Goal: Task Accomplishment & Management: Use online tool/utility

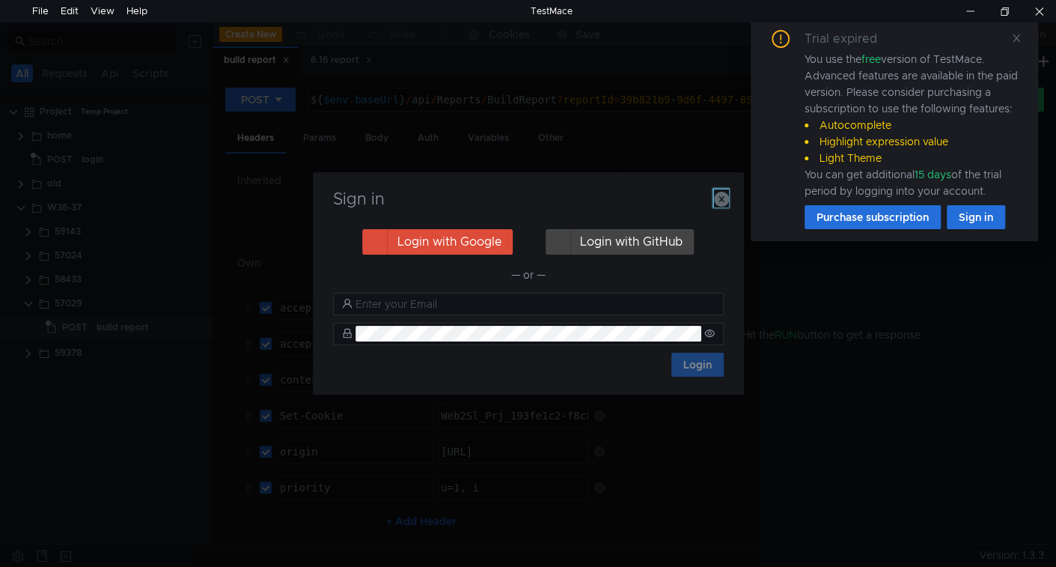
drag, startPoint x: 723, startPoint y: 204, endPoint x: 773, endPoint y: 186, distance: 54.0
click at [723, 204] on icon "button" at bounding box center [721, 199] width 15 height 15
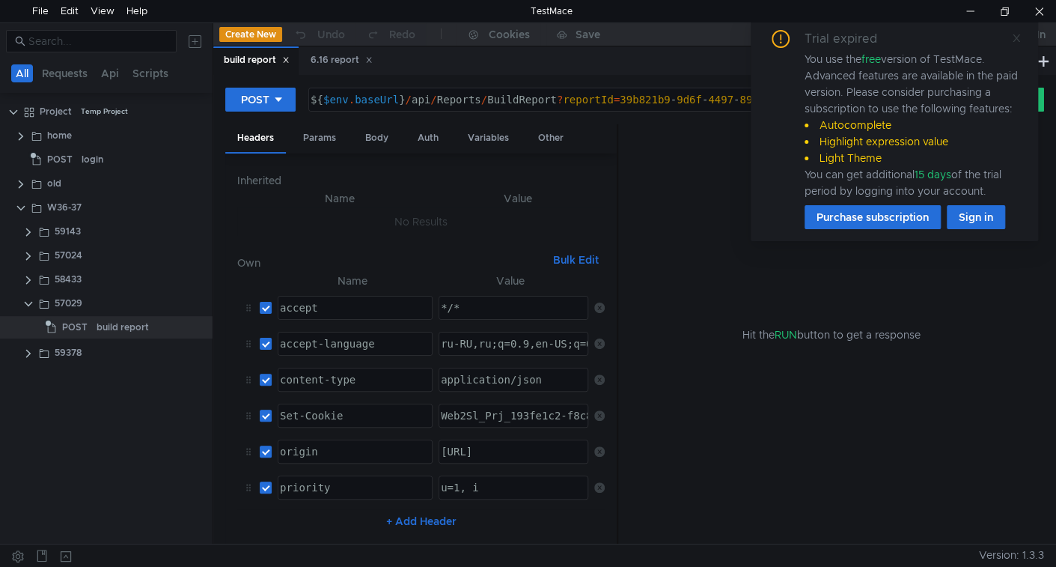
click at [1017, 40] on icon at bounding box center [1017, 38] width 10 height 10
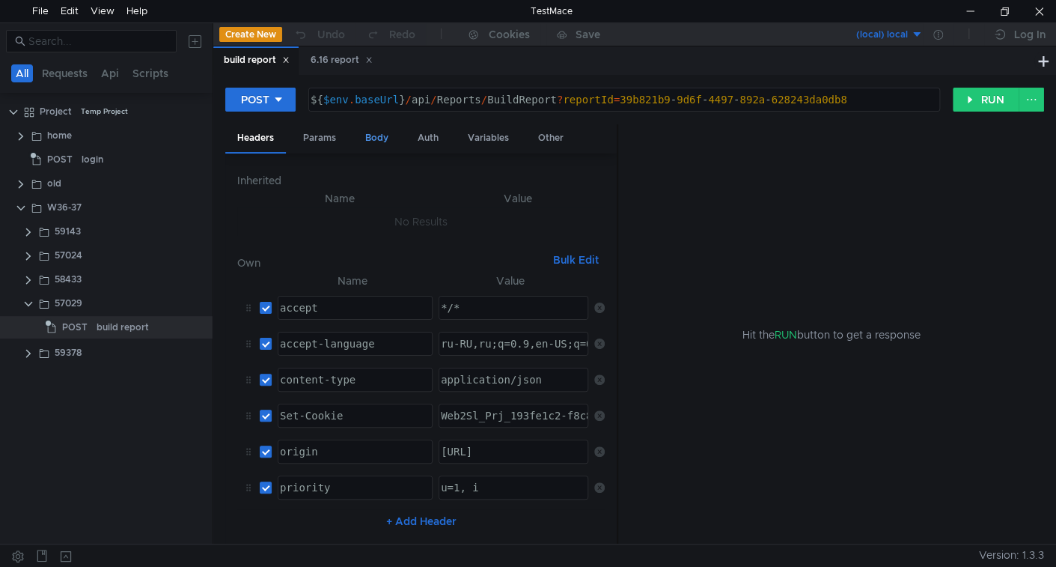
click at [386, 143] on div "Body" at bounding box center [376, 138] width 47 height 28
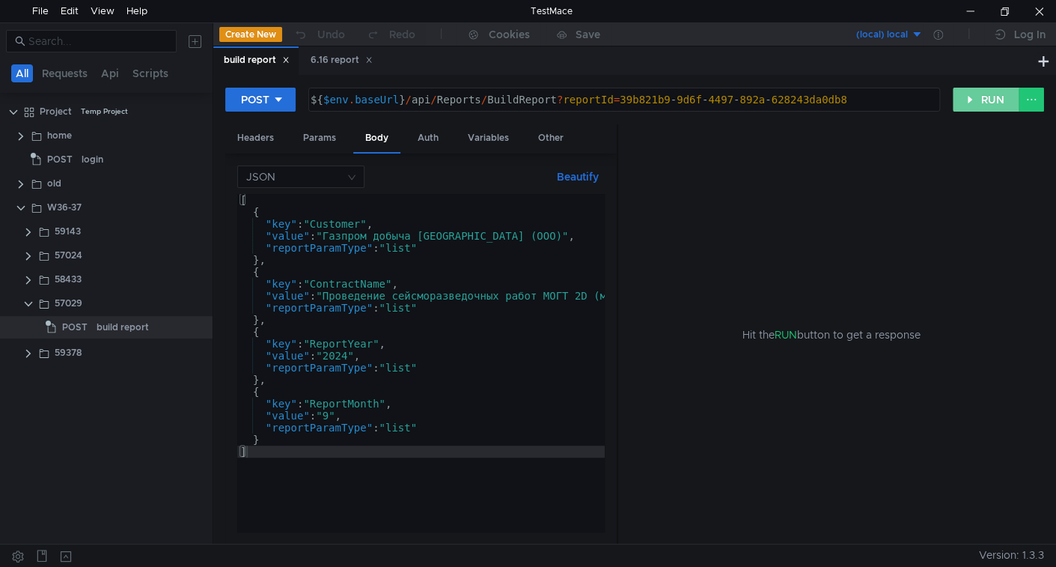
click at [979, 109] on button "RUN" at bounding box center [986, 100] width 67 height 24
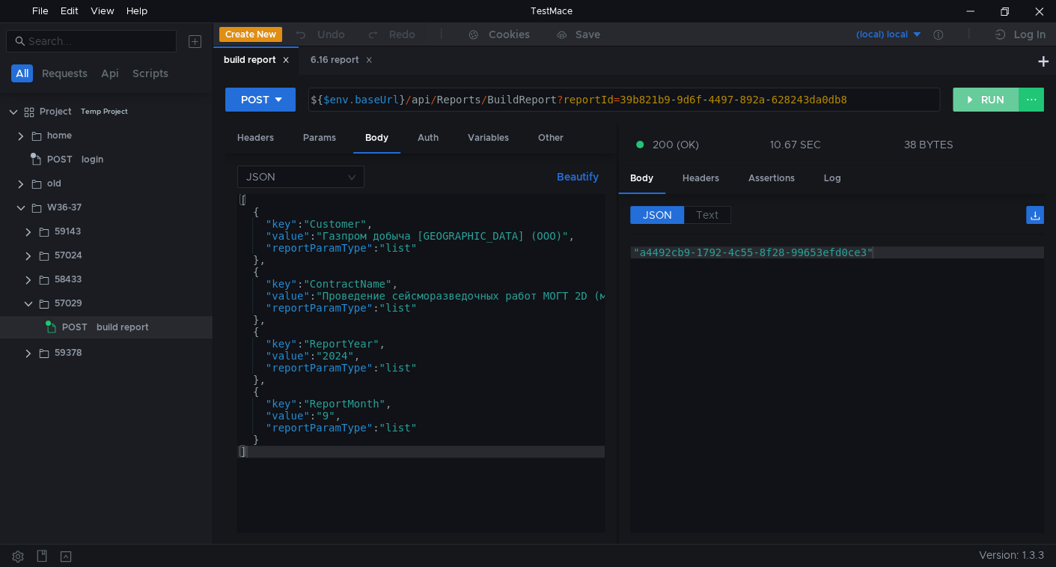
click at [957, 106] on button "RUN" at bounding box center [986, 100] width 67 height 24
click at [976, 98] on button "RUN" at bounding box center [986, 100] width 67 height 24
click at [327, 416] on div "[ { "key" : "Customer" , "value" : "Газпром добыча Иркутск (ООО)" , "reportPara…" at bounding box center [714, 375] width 955 height 362
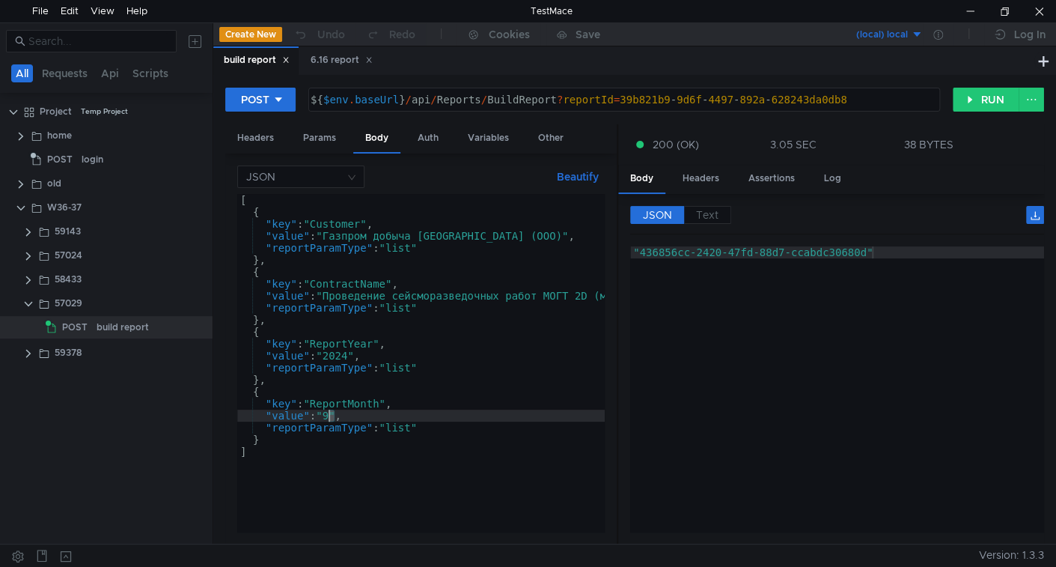
click at [327, 416] on div "[ { "key" : "Customer" , "value" : "Газпром добыча Иркутск (ООО)" , "reportPara…" at bounding box center [714, 375] width 955 height 362
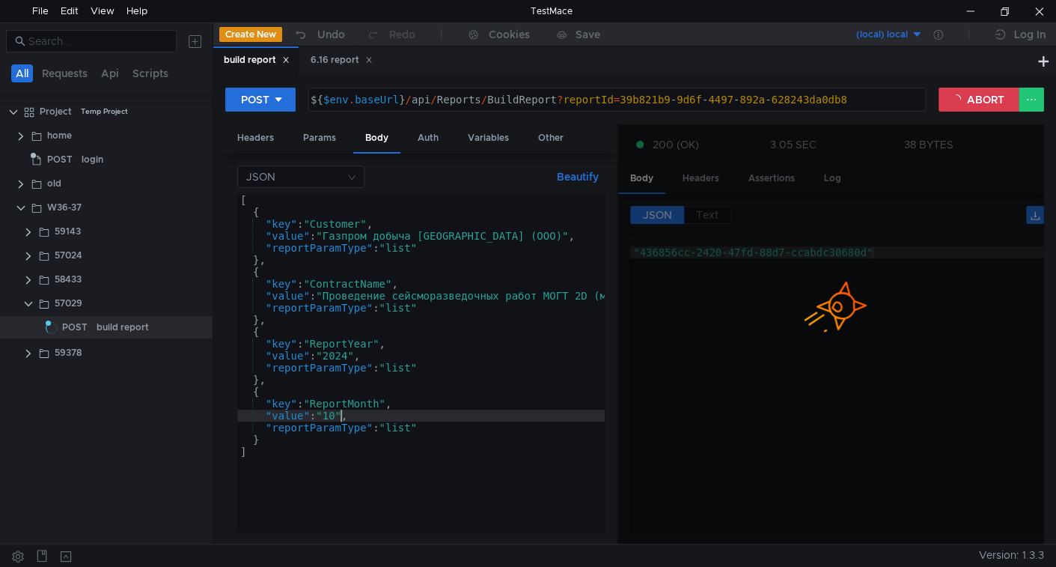
type textarea ""value": "10","
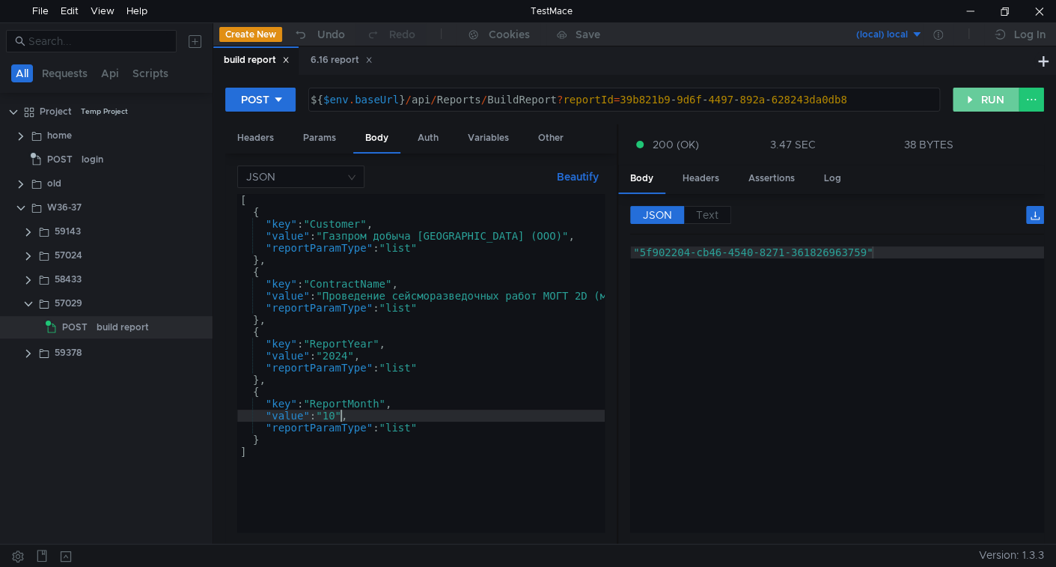
click at [1000, 99] on button "RUN" at bounding box center [986, 100] width 67 height 24
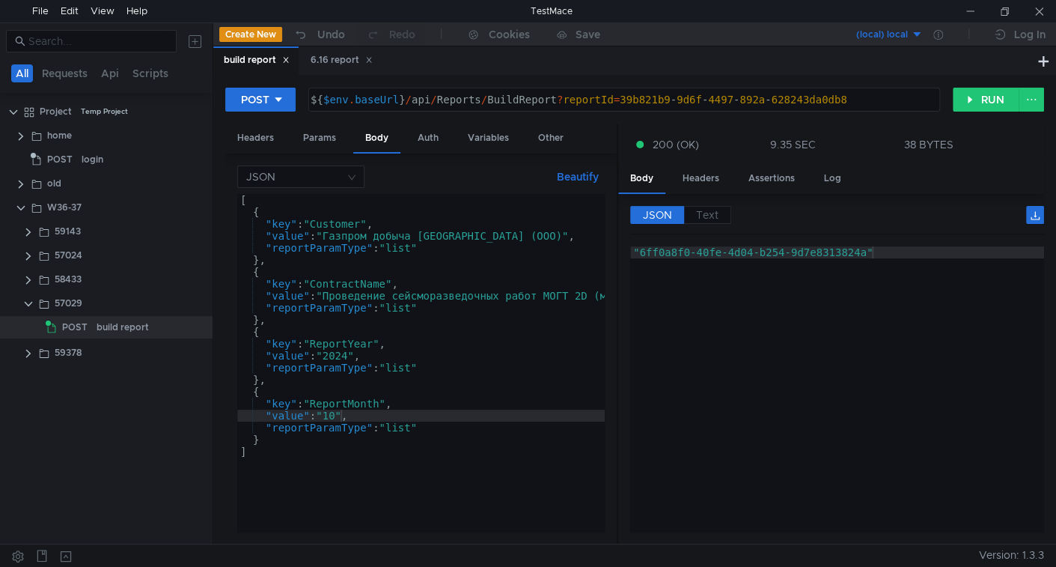
scroll to position [0, 7]
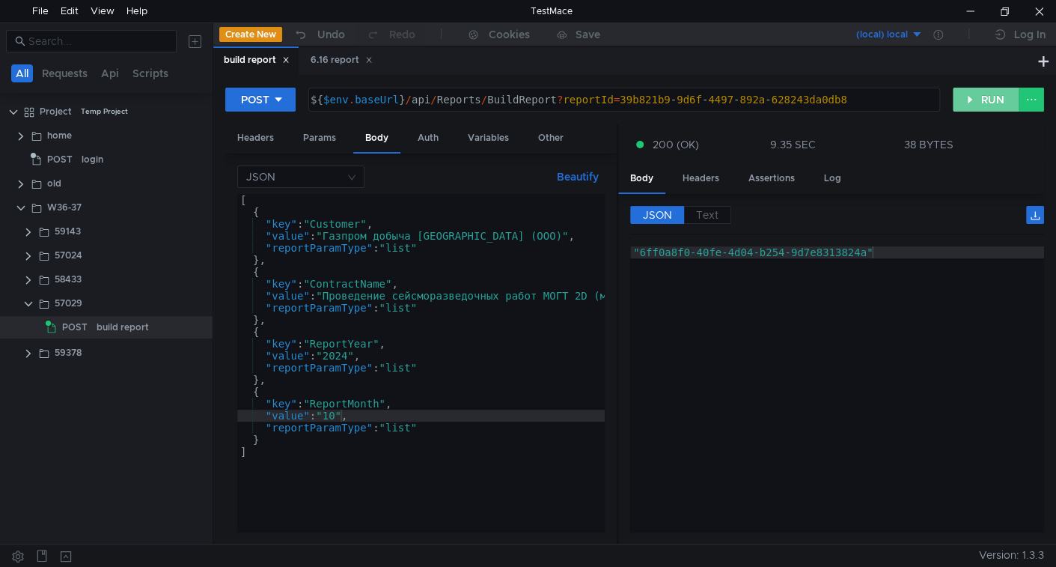
click at [976, 101] on button "RUN" at bounding box center [986, 100] width 67 height 24
click at [1003, 97] on button "RUN" at bounding box center [986, 100] width 67 height 24
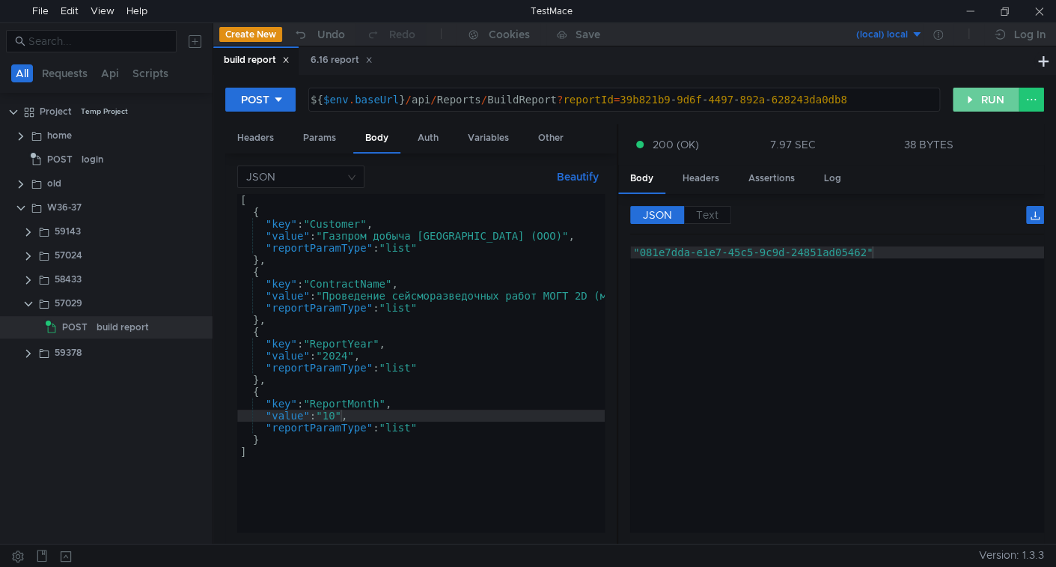
click at [981, 107] on button "RUN" at bounding box center [986, 100] width 67 height 24
drag, startPoint x: 341, startPoint y: 413, endPoint x: 392, endPoint y: 424, distance: 52.1
click at [341, 413] on div "[ { "key" : "Customer" , "value" : "Газпром добыча Иркутск (ООО)" , "reportPara…" at bounding box center [714, 372] width 955 height 356
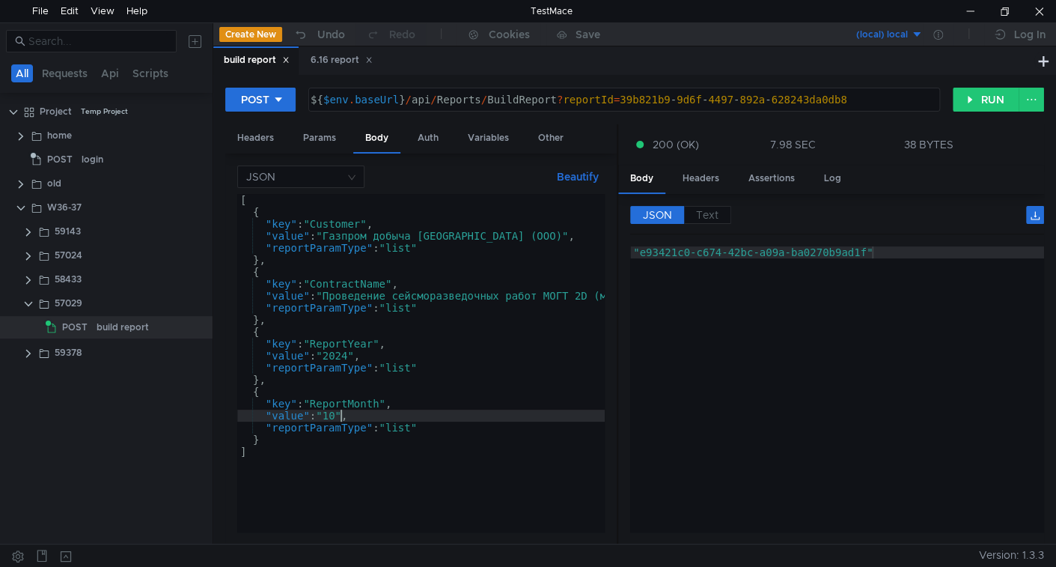
click at [336, 415] on div "[ { "key" : "Customer" , "value" : "Газпром добыча Иркутск (ООО)" , "reportPara…" at bounding box center [714, 372] width 955 height 356
drag, startPoint x: 336, startPoint y: 415, endPoint x: 458, endPoint y: 454, distance: 128.3
click at [336, 416] on div "[ { "key" : "Customer" , "value" : "Газпром добыча Иркутск (ООО)" , "reportPara…" at bounding box center [714, 372] width 955 height 356
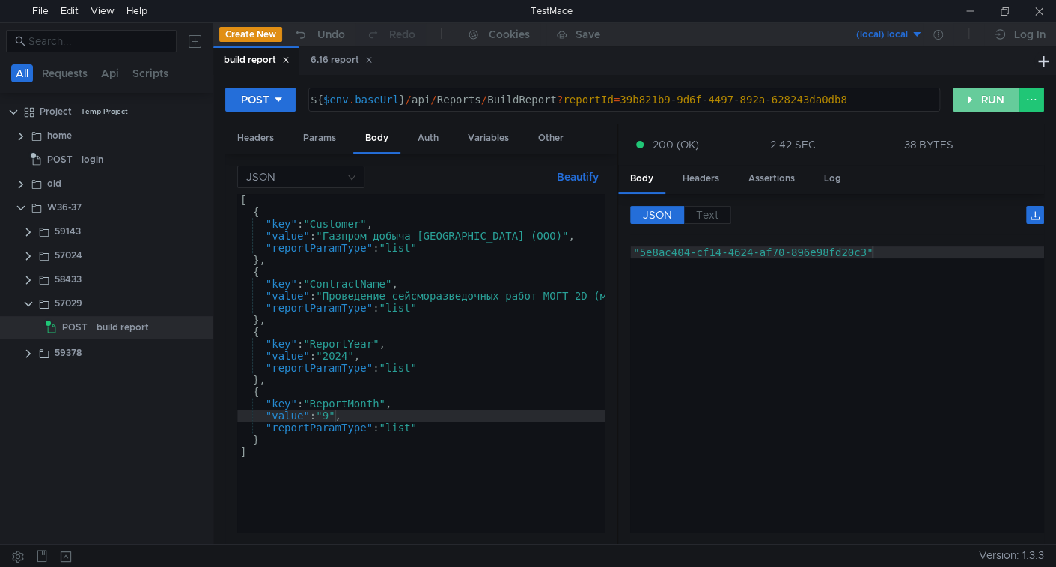
click at [968, 91] on button "RUN" at bounding box center [986, 100] width 67 height 24
click at [448, 436] on div "[ { "key" : "Customer" , "value" : "Газпром добыча Иркутск (ООО)" , "reportPara…" at bounding box center [714, 372] width 955 height 356
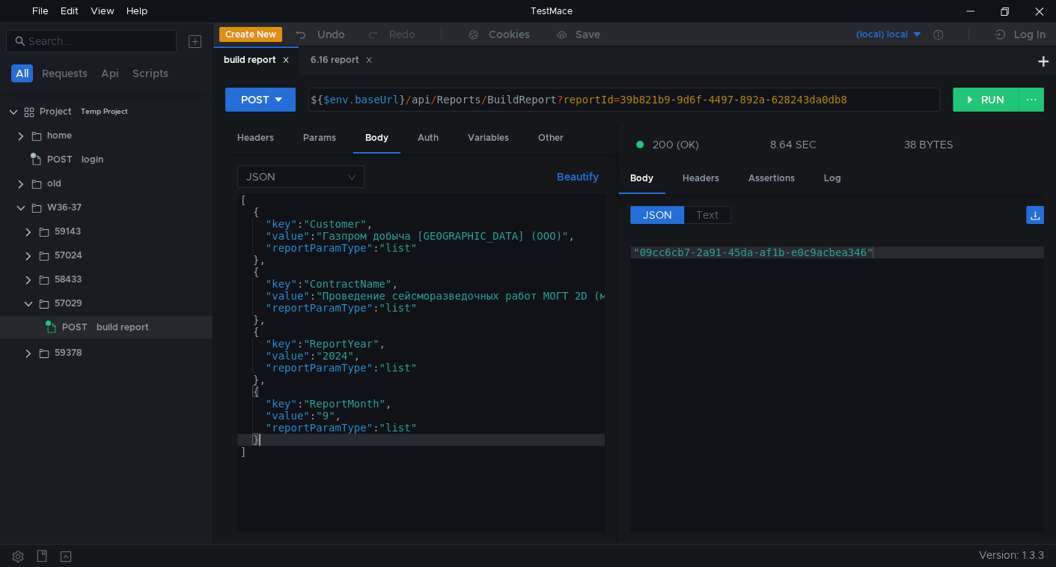
click at [532, 287] on div "[ { "key" : "Customer" , "value" : "Газпром добыча Иркутск (ООО)" , "reportPara…" at bounding box center [714, 372] width 955 height 356
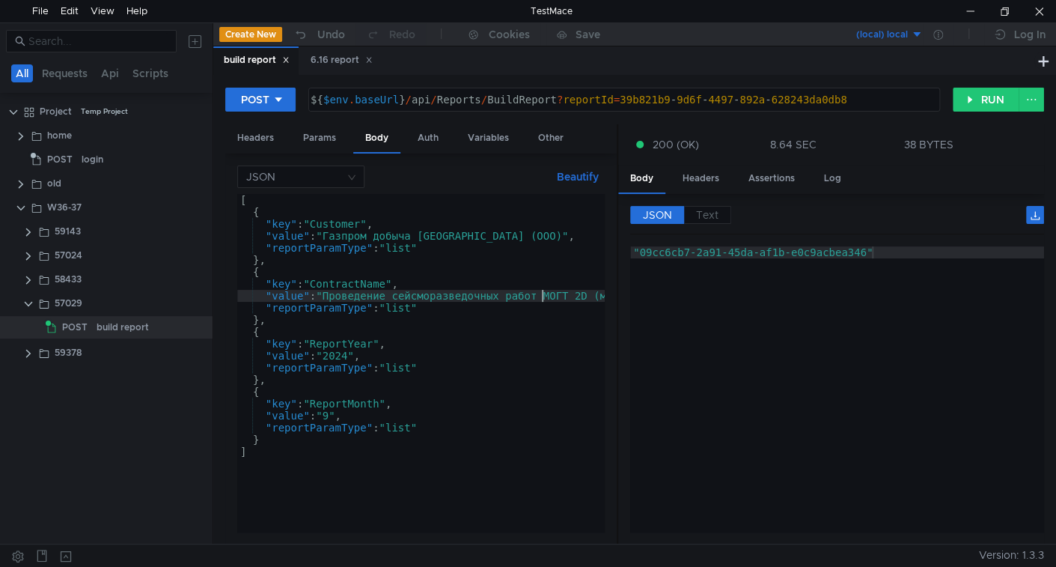
click at [541, 293] on div "[ { "key" : "Customer" , "value" : "Газпром добыча Иркутск (ООО)" , "reportPara…" at bounding box center [714, 372] width 955 height 356
type textarea ""value": "Проведение сейсморазведочных работ МОГТ 2D (методом общей глубинной т…"
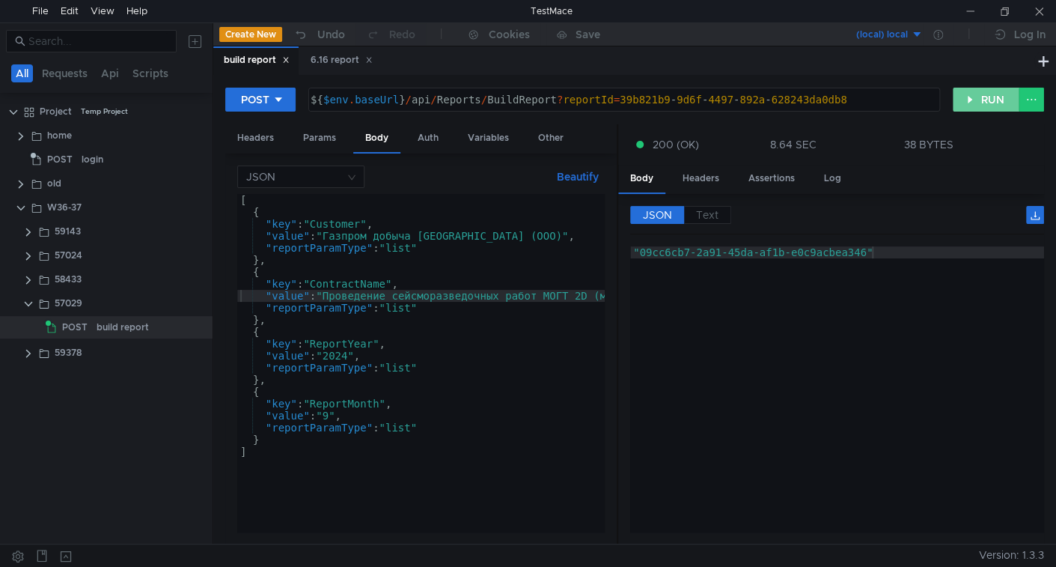
drag, startPoint x: 982, startPoint y: 99, endPoint x: 677, endPoint y: 24, distance: 313.8
click at [979, 99] on button "RUN" at bounding box center [986, 100] width 67 height 24
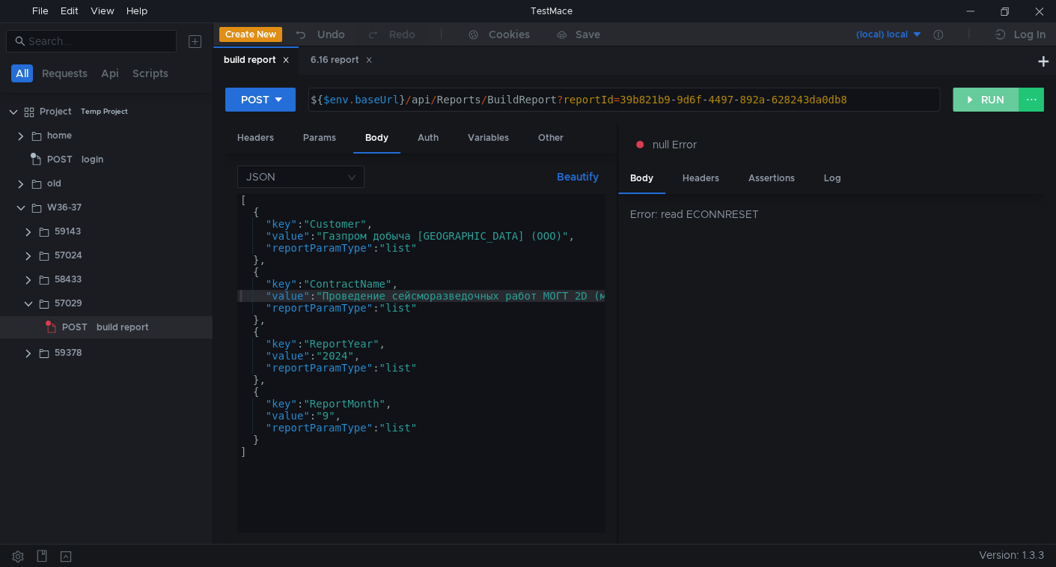
click at [972, 99] on button "RUN" at bounding box center [986, 100] width 67 height 24
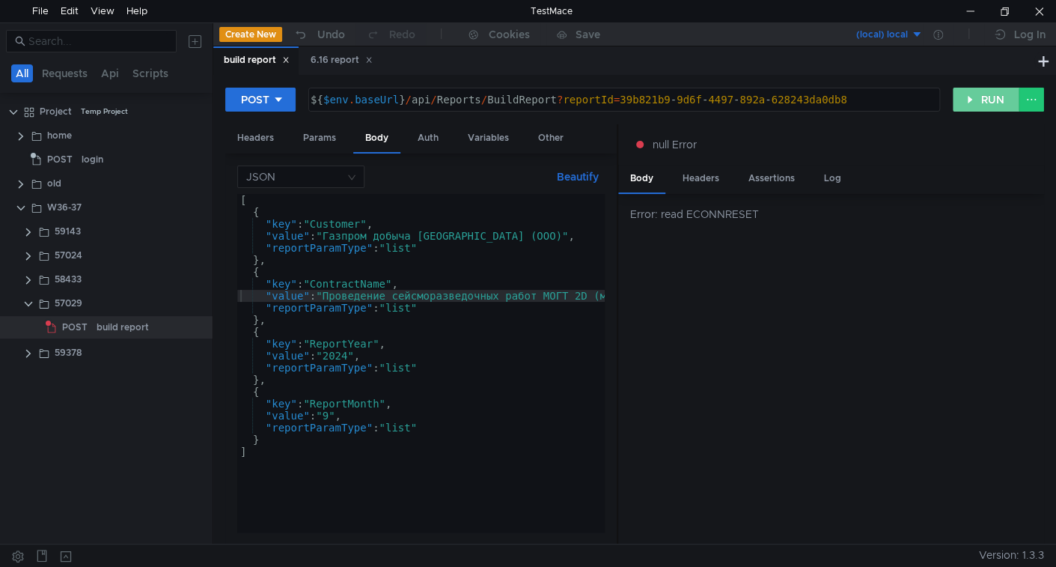
click at [990, 97] on button "RUN" at bounding box center [986, 100] width 67 height 24
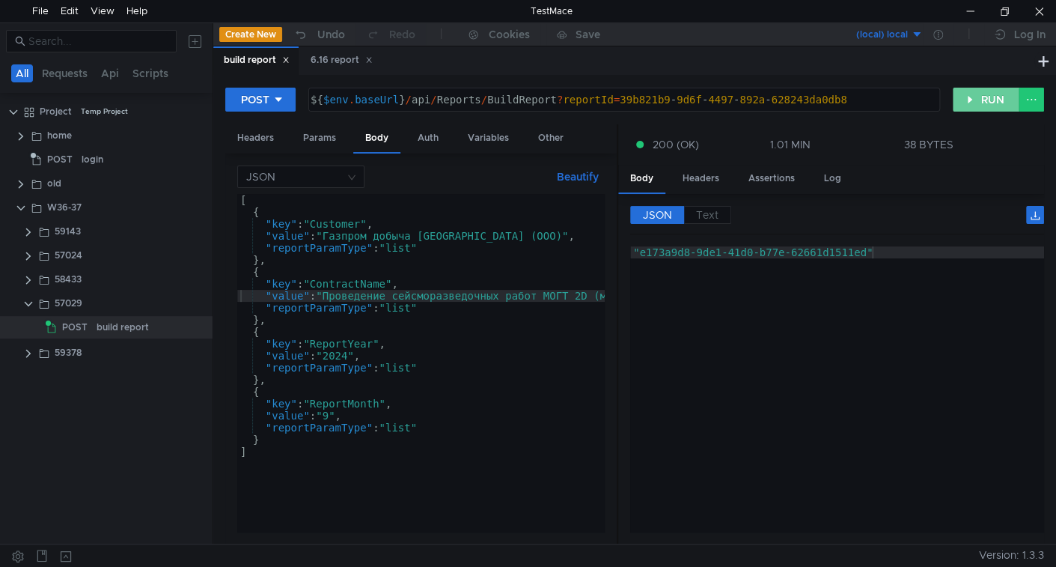
click at [995, 99] on button "RUN" at bounding box center [986, 100] width 67 height 24
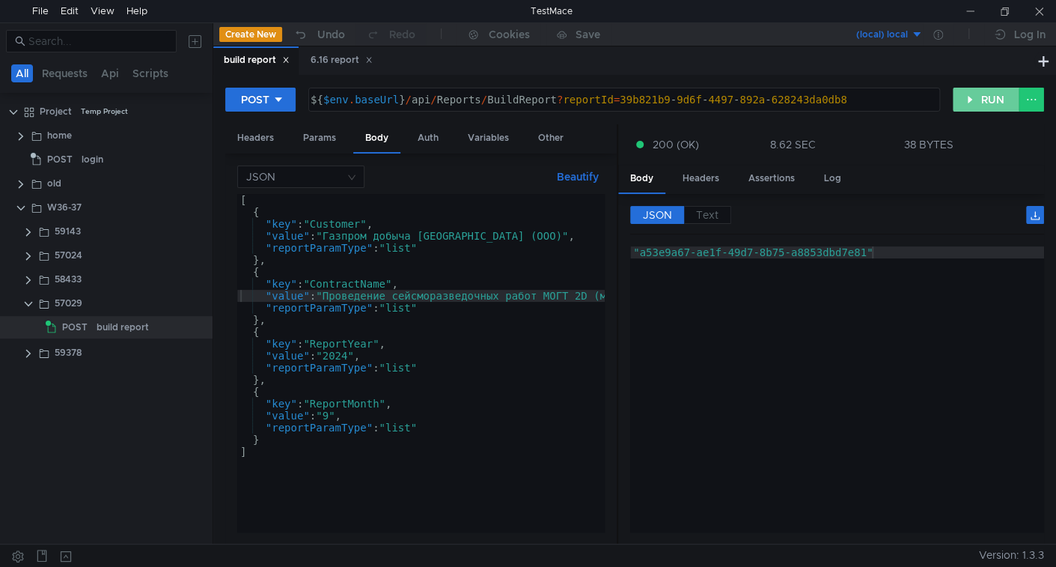
click at [993, 101] on button "RUN" at bounding box center [986, 100] width 67 height 24
click at [984, 105] on button "RUN" at bounding box center [986, 100] width 67 height 24
click at [978, 98] on button "RUN" at bounding box center [986, 100] width 67 height 24
click at [976, 106] on button "RUN" at bounding box center [986, 100] width 67 height 24
click at [967, 97] on button "RUN" at bounding box center [986, 100] width 67 height 24
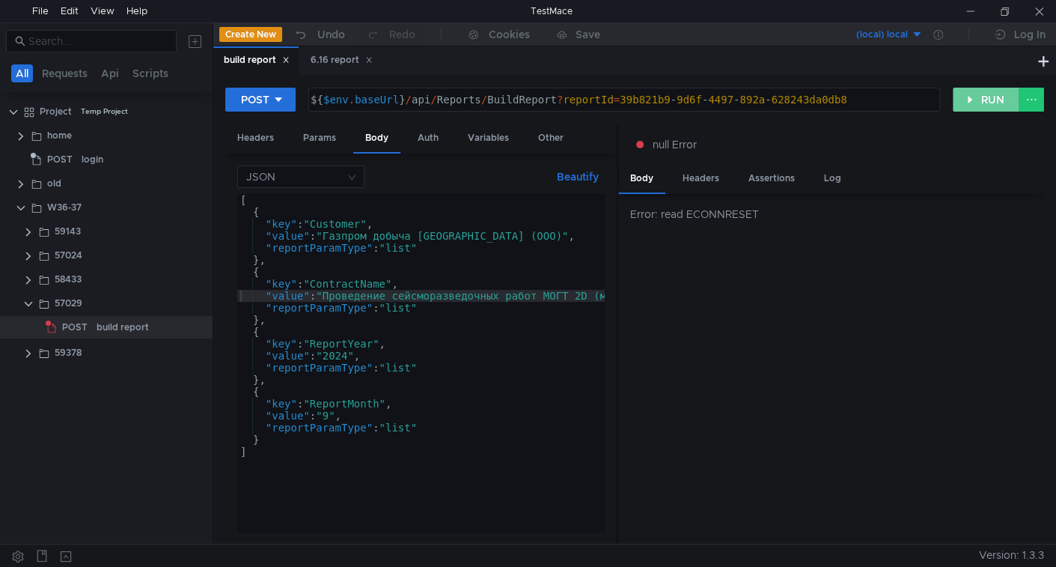
click at [996, 101] on button "RUN" at bounding box center [986, 100] width 67 height 24
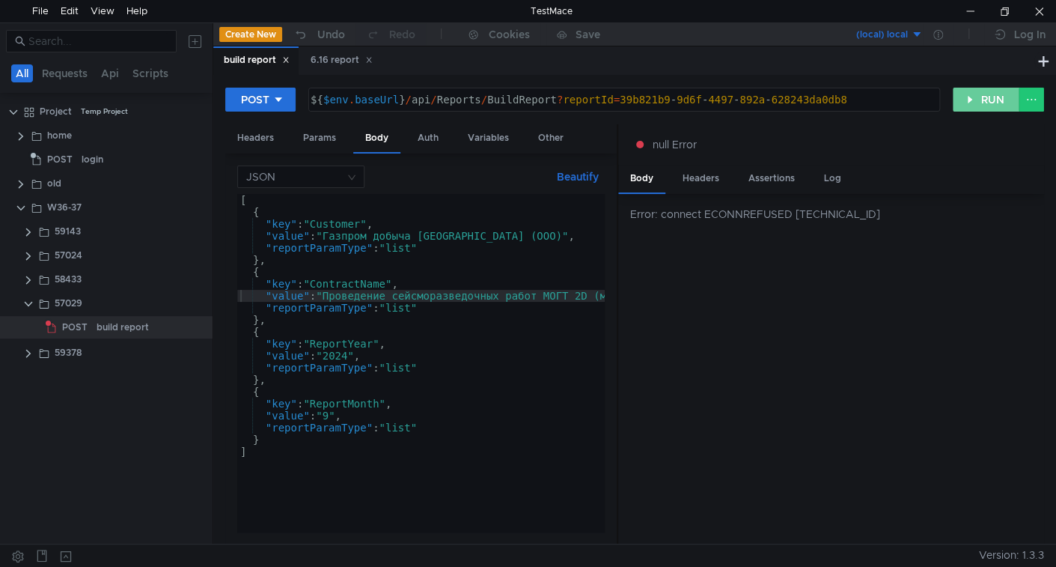
drag, startPoint x: 1009, startPoint y: 99, endPoint x: 881, endPoint y: 142, distance: 135.0
click at [1009, 100] on button "RUN" at bounding box center [986, 100] width 67 height 24
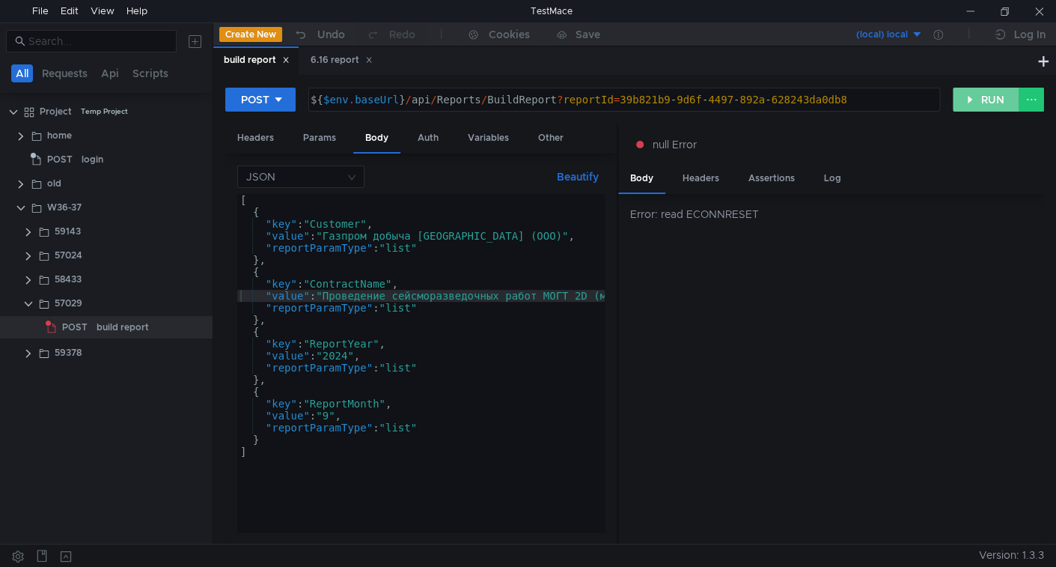
click at [976, 100] on button "RUN" at bounding box center [986, 100] width 67 height 24
click at [975, 100] on button "RUN" at bounding box center [986, 100] width 67 height 24
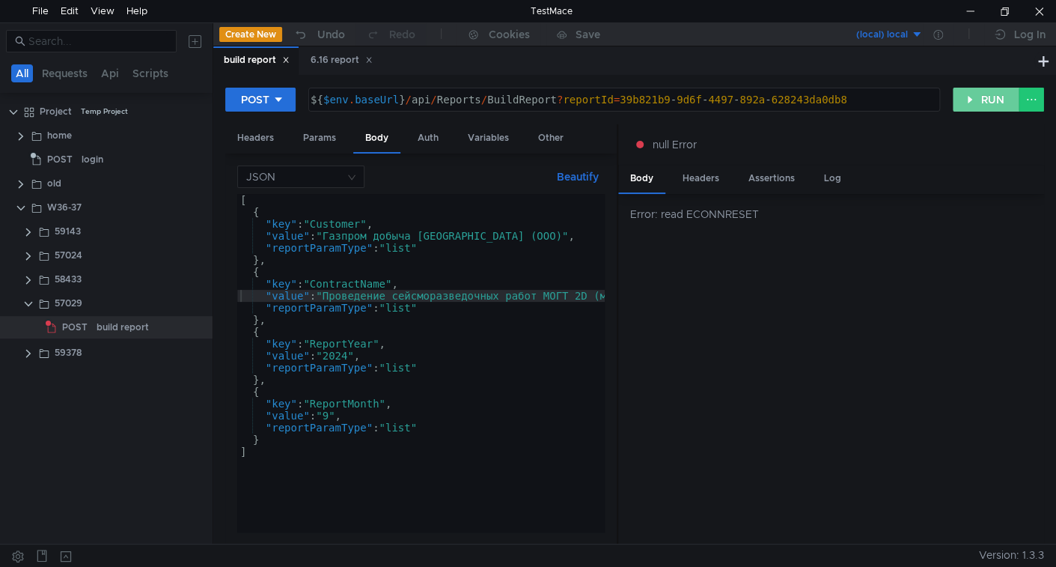
click at [976, 97] on button "RUN" at bounding box center [986, 100] width 67 height 24
click at [988, 94] on button "RUN" at bounding box center [986, 100] width 67 height 24
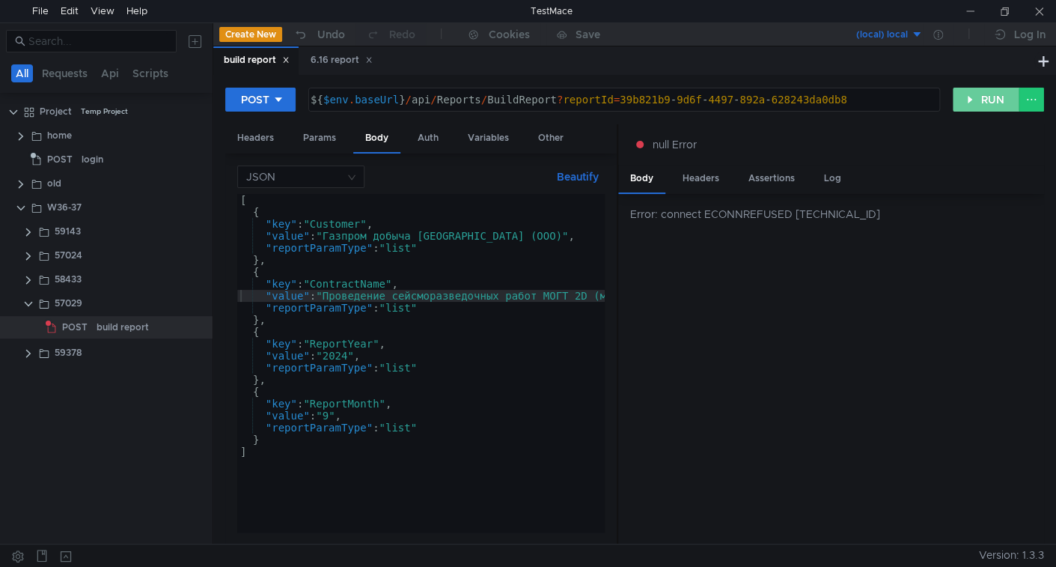
drag, startPoint x: 981, startPoint y: 98, endPoint x: 977, endPoint y: 107, distance: 9.7
click at [981, 98] on button "RUN" at bounding box center [986, 100] width 67 height 24
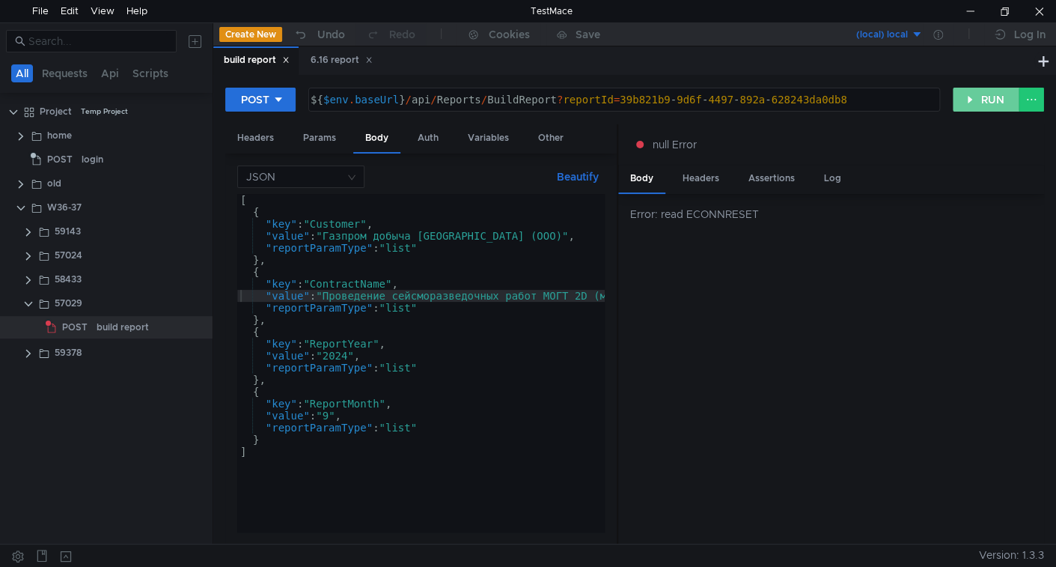
click at [976, 105] on button "RUN" at bounding box center [986, 100] width 67 height 24
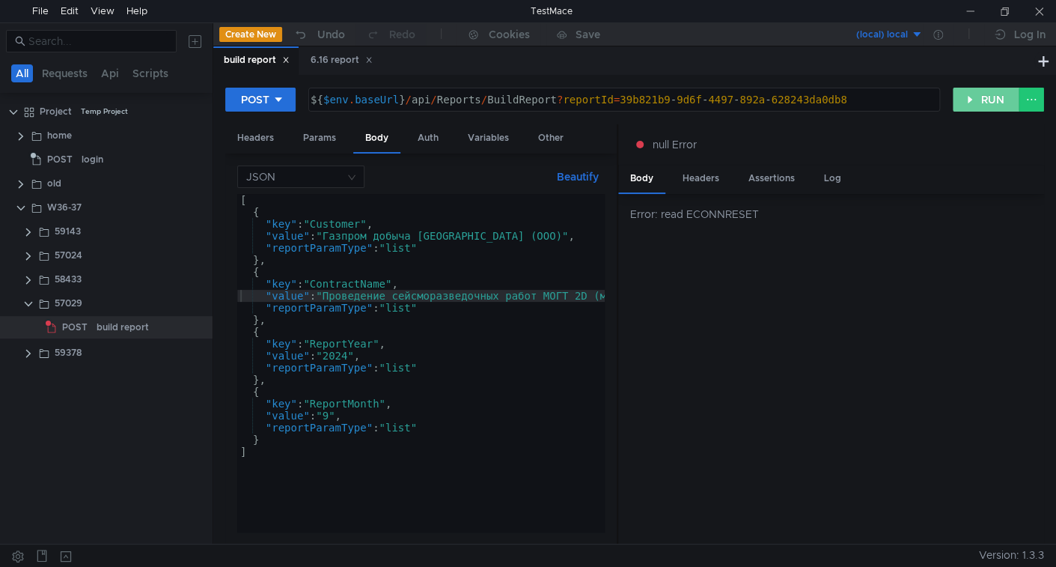
click at [976, 97] on button "RUN" at bounding box center [986, 100] width 67 height 24
drag, startPoint x: 334, startPoint y: 413, endPoint x: 372, endPoint y: 426, distance: 40.5
click at [334, 413] on div "[ { "key" : "Customer" , "value" : "Газпром добыча Иркутск (ООО)" , "reportPara…" at bounding box center [714, 372] width 955 height 356
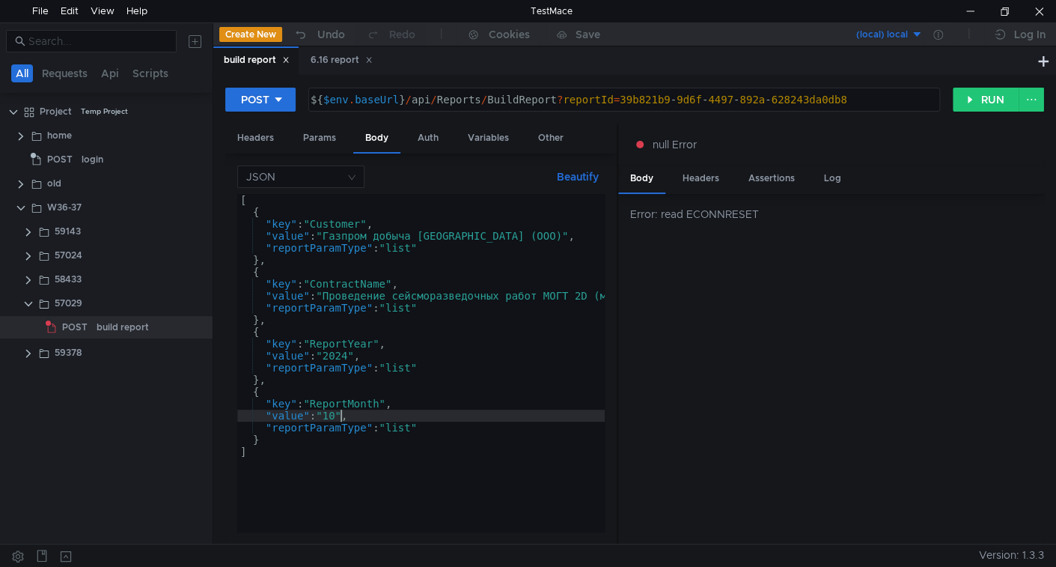
scroll to position [0, 7]
click at [973, 99] on button "RUN" at bounding box center [986, 100] width 67 height 24
click at [988, 94] on button "RUN" at bounding box center [986, 100] width 67 height 24
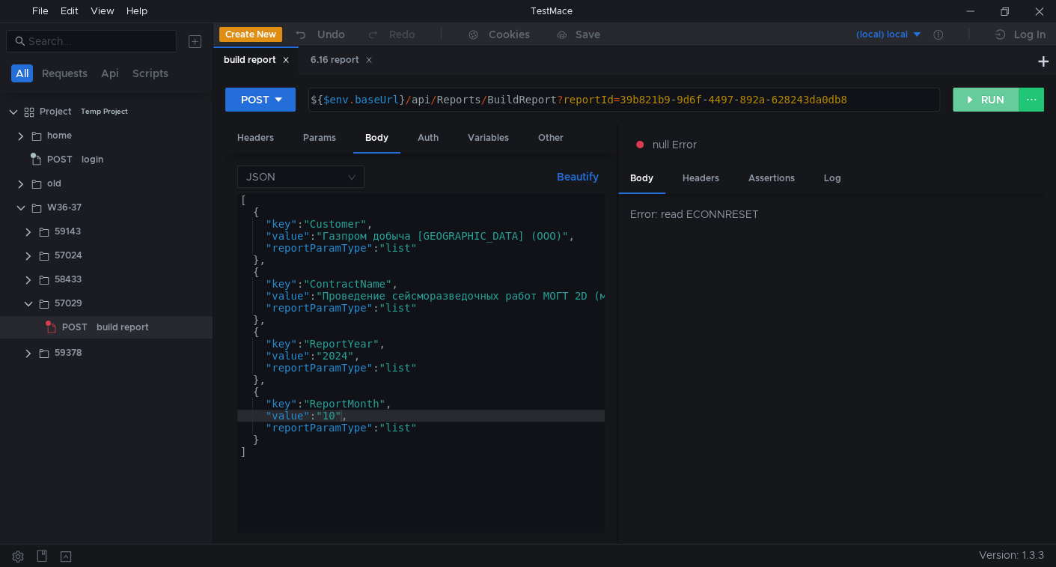
click at [971, 100] on button "RUN" at bounding box center [986, 100] width 67 height 24
click at [993, 96] on button "RUN" at bounding box center [986, 100] width 67 height 24
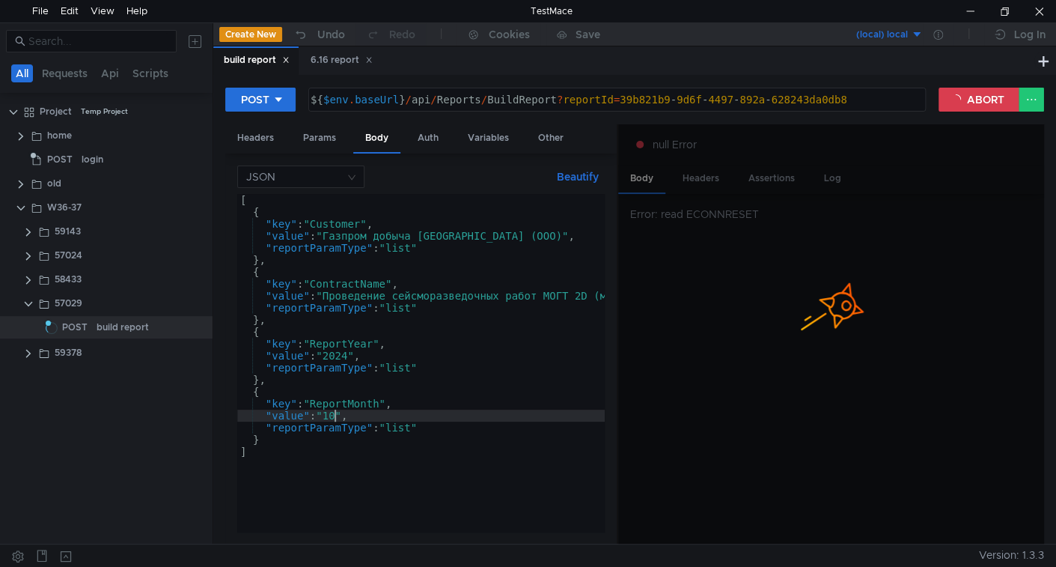
click at [334, 410] on div "[ { "key" : "Customer" , "value" : "Газпром добыча Иркутск (ООО)" , "reportPara…" at bounding box center [714, 372] width 955 height 356
type textarea ""value": "9","
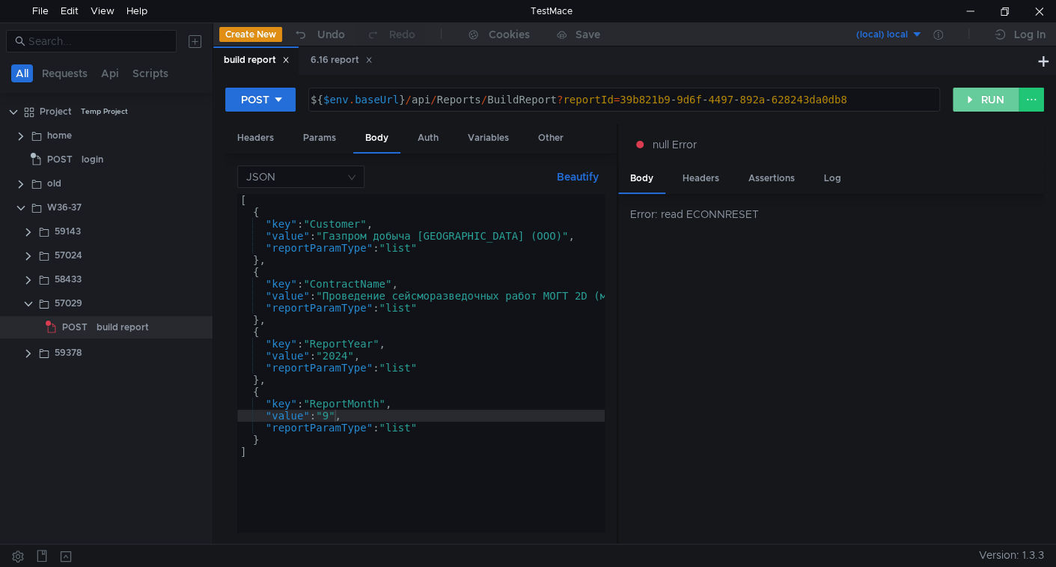
click at [979, 88] on button "RUN" at bounding box center [986, 100] width 67 height 24
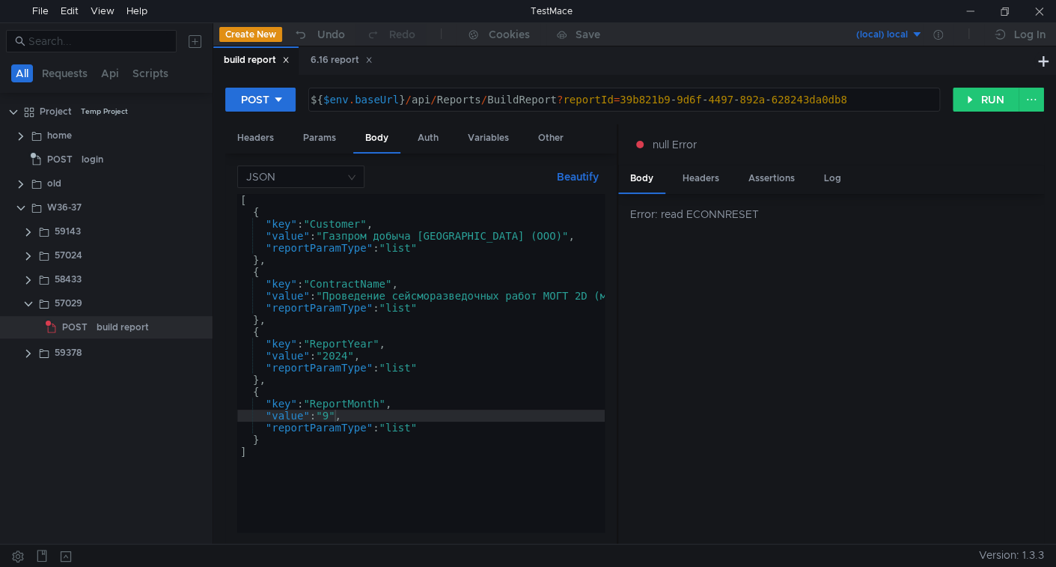
scroll to position [0, 6]
drag, startPoint x: 0, startPoint y: 0, endPoint x: 994, endPoint y: 100, distance: 998.5
click at [994, 100] on button "RUN" at bounding box center [986, 100] width 67 height 24
click at [332, 415] on div "[ { "key" : "Customer" , "value" : "Газпром добыча Иркутск (ООО)" , "reportPara…" at bounding box center [714, 372] width 955 height 356
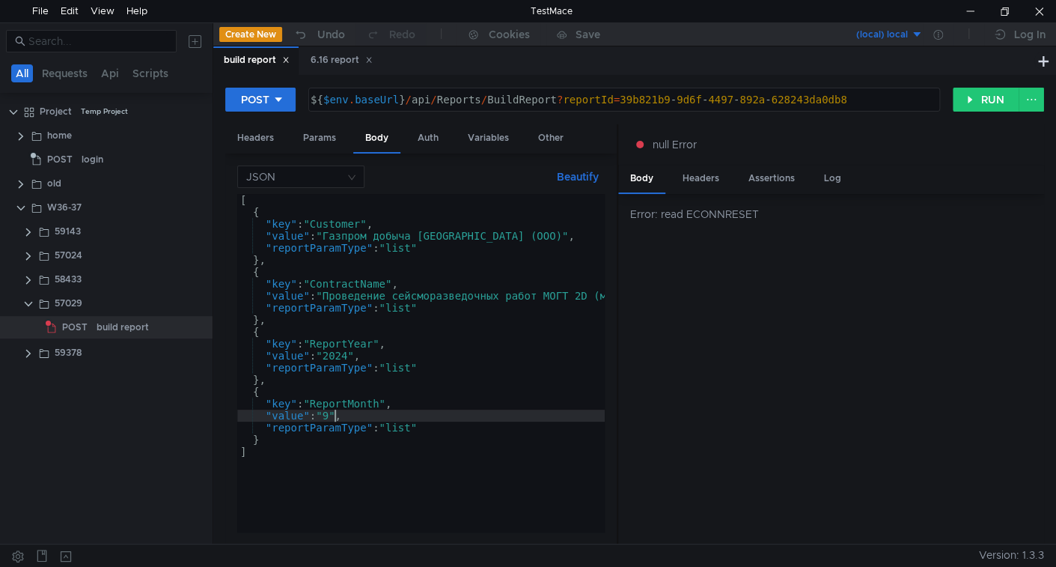
click at [354, 411] on div "[ { "key" : "Customer" , "value" : "Газпром добыча Иркутск (ООО)" , "reportPara…" at bounding box center [714, 372] width 955 height 356
click at [982, 100] on button "RUN" at bounding box center [986, 100] width 67 height 24
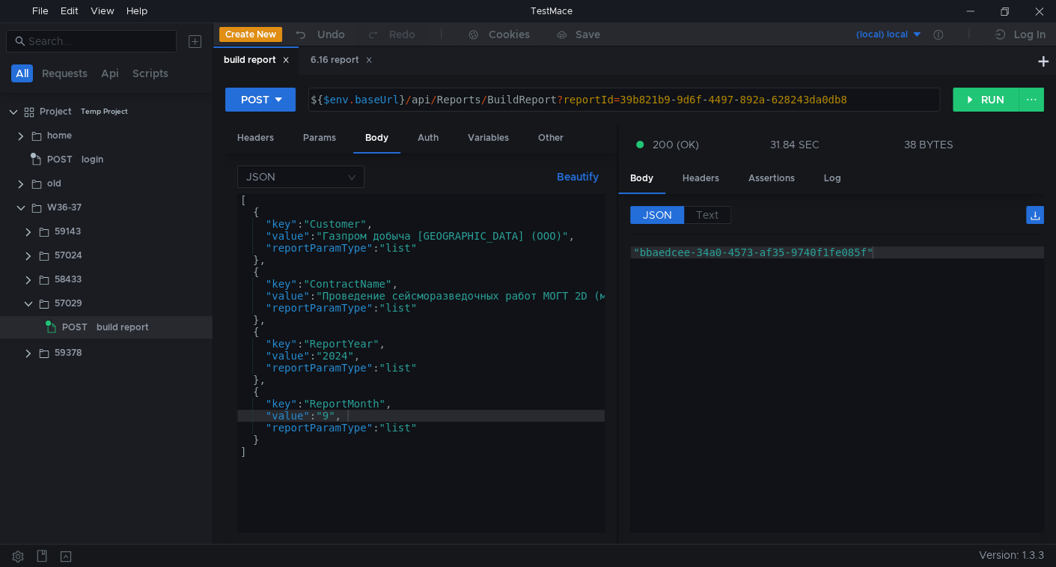
scroll to position [0, 6]
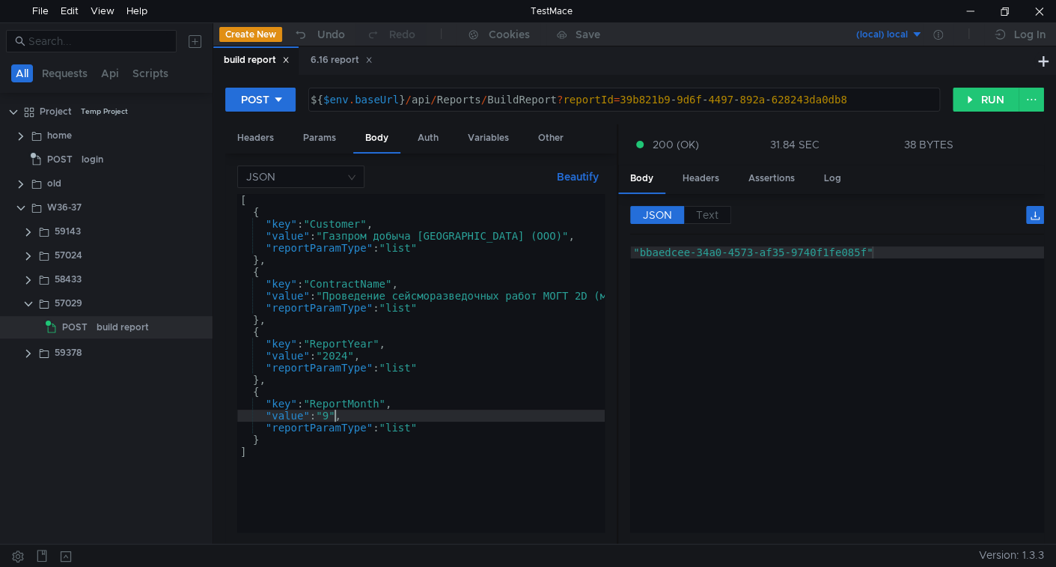
click at [336, 416] on div "[ { "key" : "Customer" , "value" : "Газпром добыча Иркутск (ООО)" , "reportPara…" at bounding box center [714, 372] width 955 height 356
type textarea ""value": "10","
click at [961, 105] on button "RUN" at bounding box center [986, 100] width 67 height 24
click at [991, 106] on button "RUN" at bounding box center [986, 100] width 67 height 24
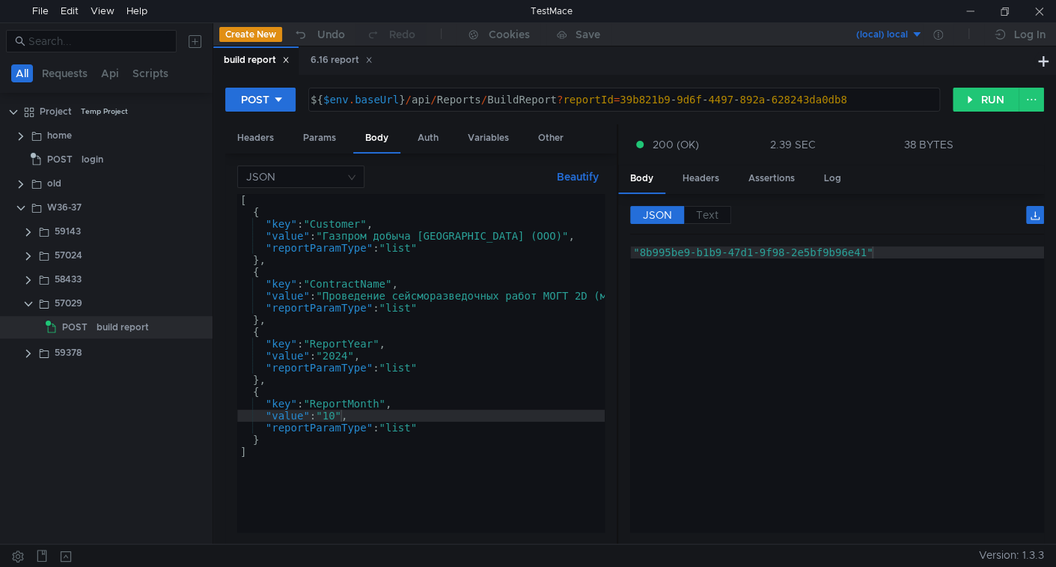
scroll to position [0, 7]
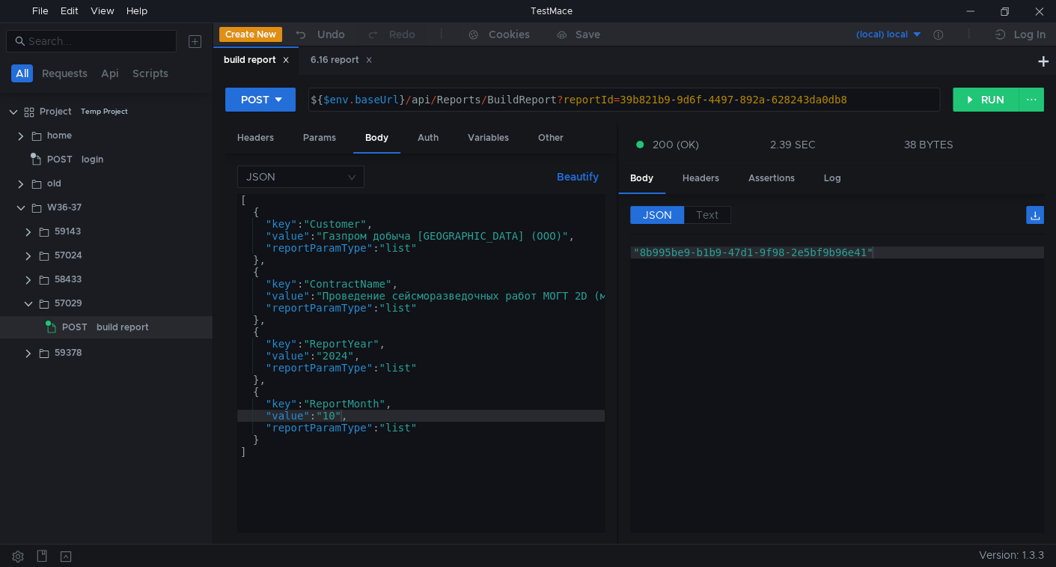
scroll to position [0, 7]
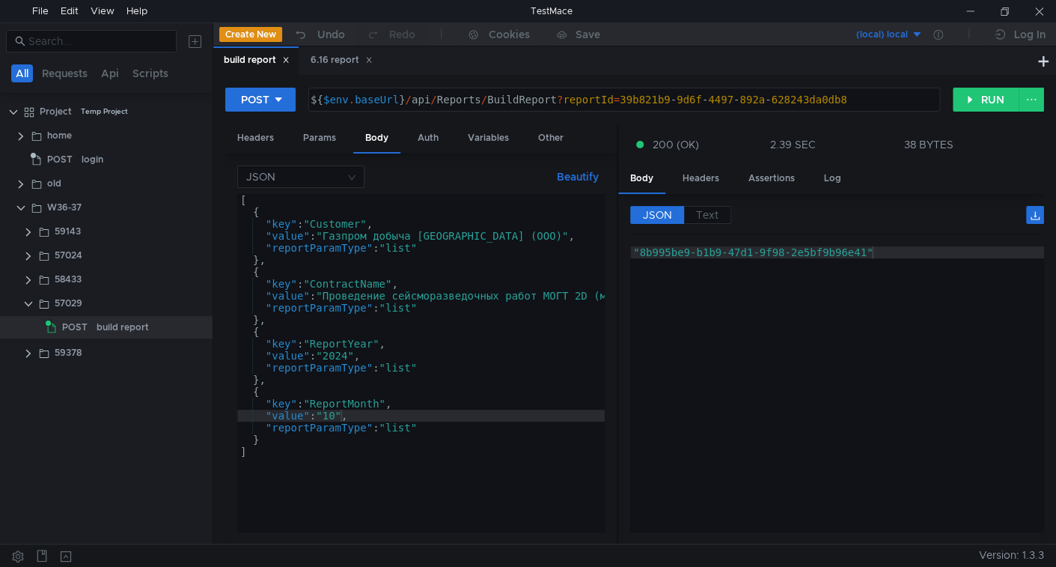
click at [455, 460] on div "[ { "key" : "Customer" , "value" : "Газпром добыча Иркутск (ООО)" , "reportPara…" at bounding box center [714, 372] width 955 height 356
type textarea "]"
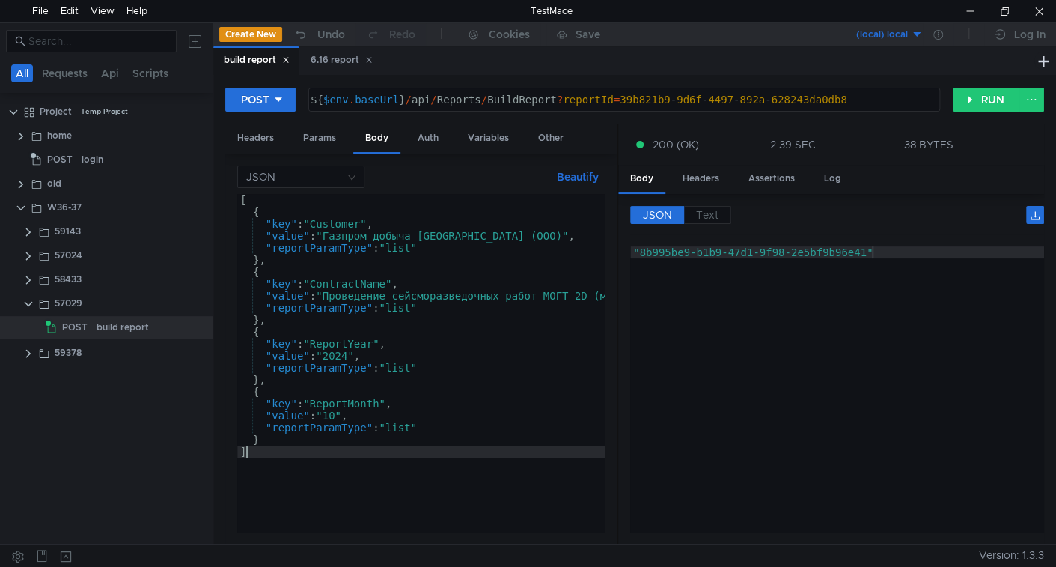
scroll to position [0, 0]
click at [636, 252] on div ""8b995be9-b1b9-47d1-9f98-2e5bf9b96e41"" at bounding box center [837, 401] width 414 height 310
type textarea ""8b995be9-b1b9-47d1-9f98-2e5bf9b96e41""
drag, startPoint x: 28, startPoint y: 303, endPoint x: 227, endPoint y: 177, distance: 235.3
click at [28, 303] on clr-icon at bounding box center [28, 304] width 12 height 12
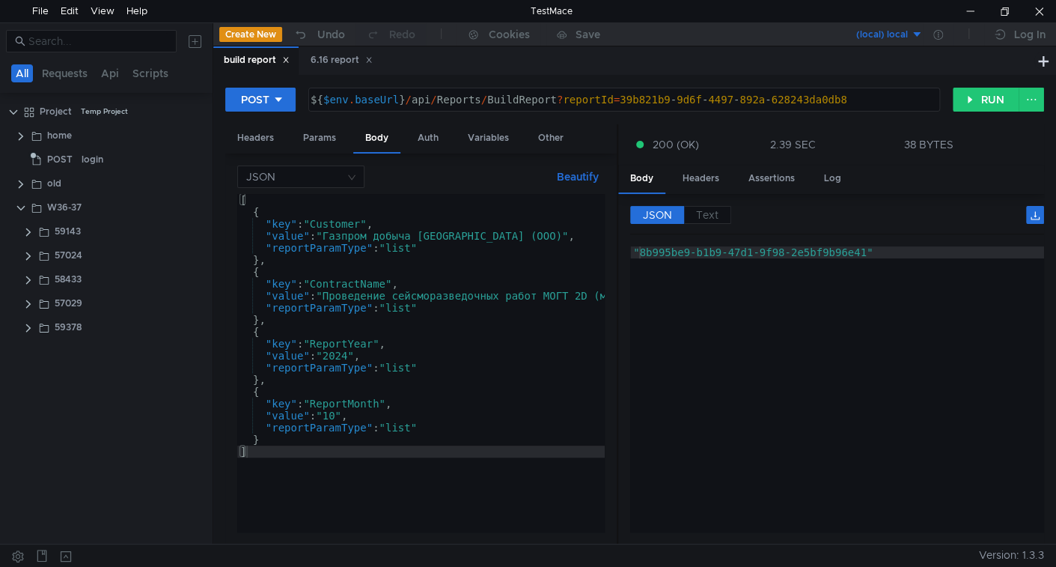
click at [289, 60] on icon at bounding box center [285, 59] width 7 height 7
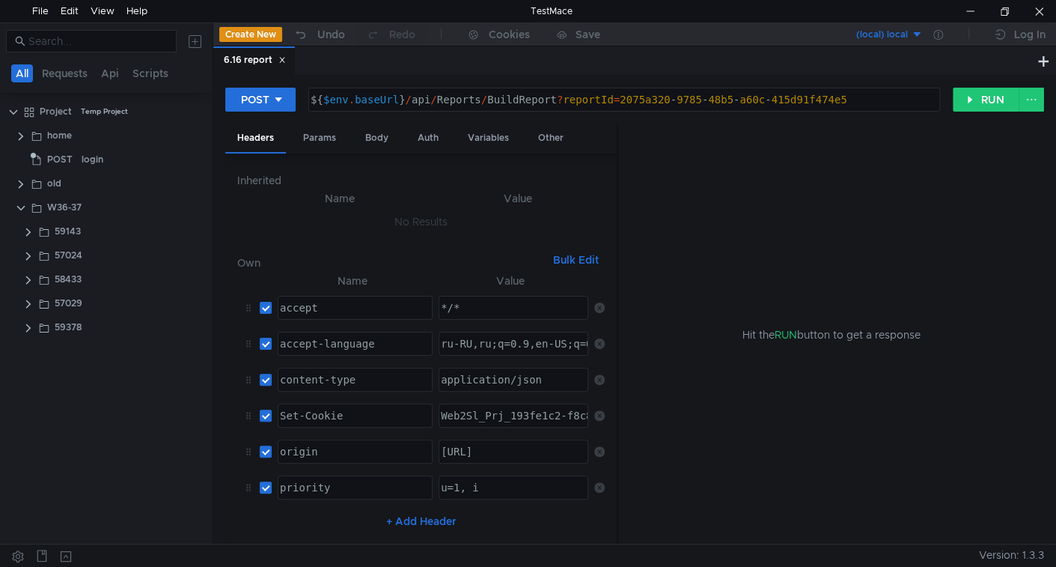
click at [285, 59] on icon at bounding box center [282, 59] width 7 height 7
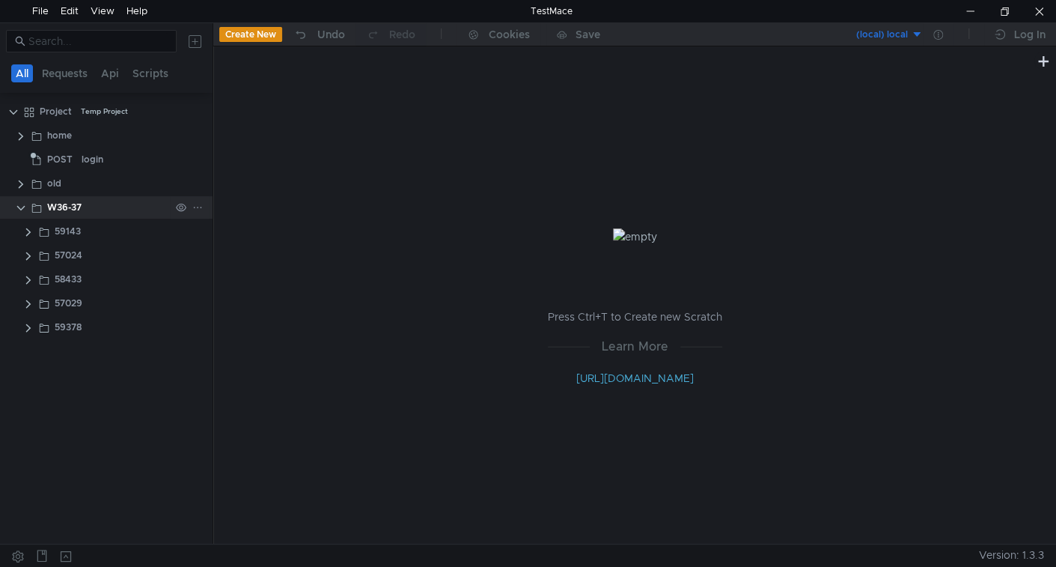
click at [198, 204] on icon at bounding box center [197, 207] width 10 height 10
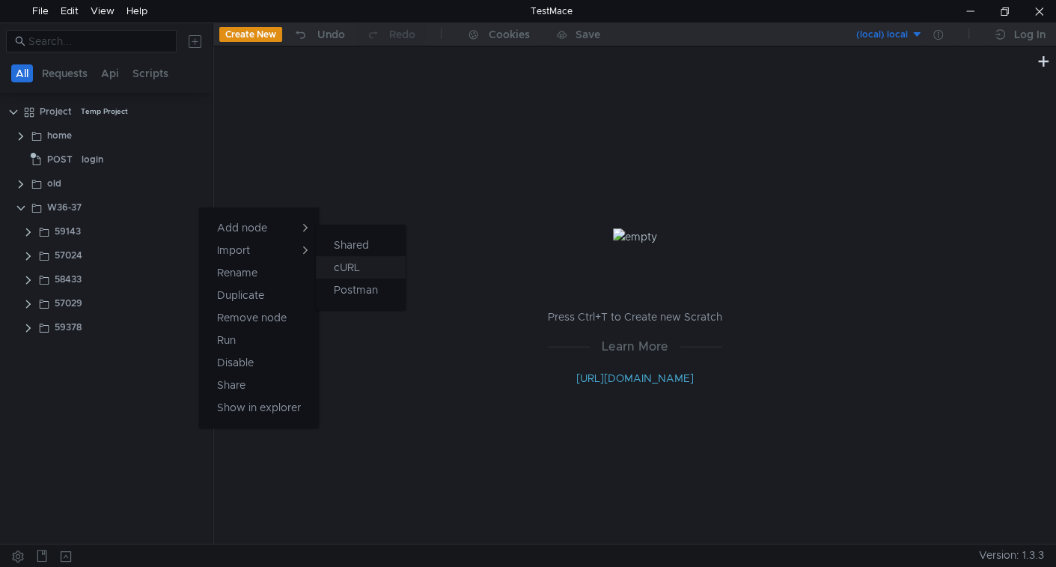
click at [341, 270] on app-tour-anchor "cURL" at bounding box center [347, 267] width 26 height 18
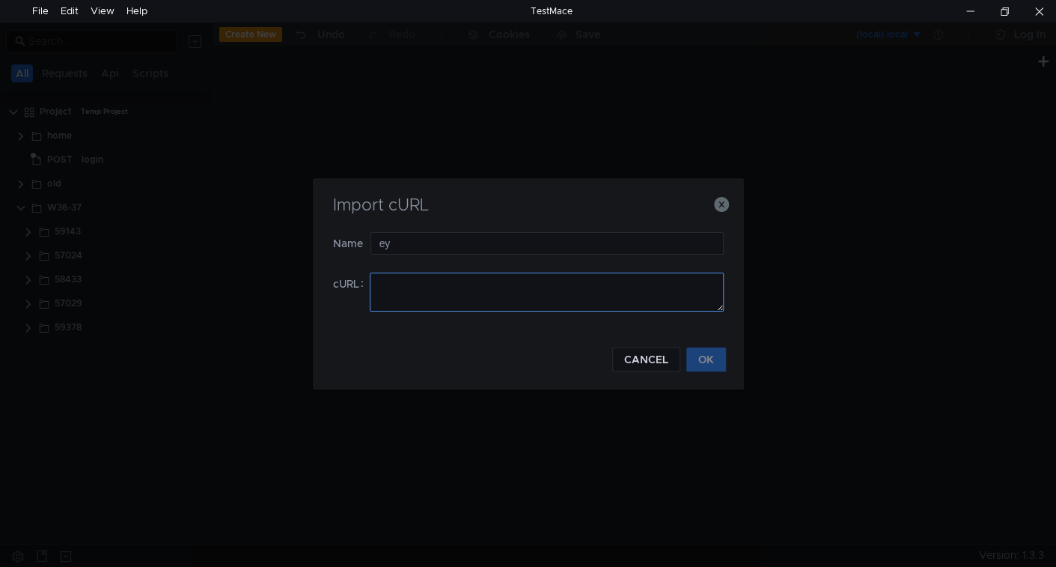
type input "е"
type input "test"
click at [443, 289] on textarea at bounding box center [547, 292] width 354 height 39
paste textarea "curl 'https://localhost:54027/api/Contracts/16522ad4-e0e3-466c-9367-f44f0896114…"
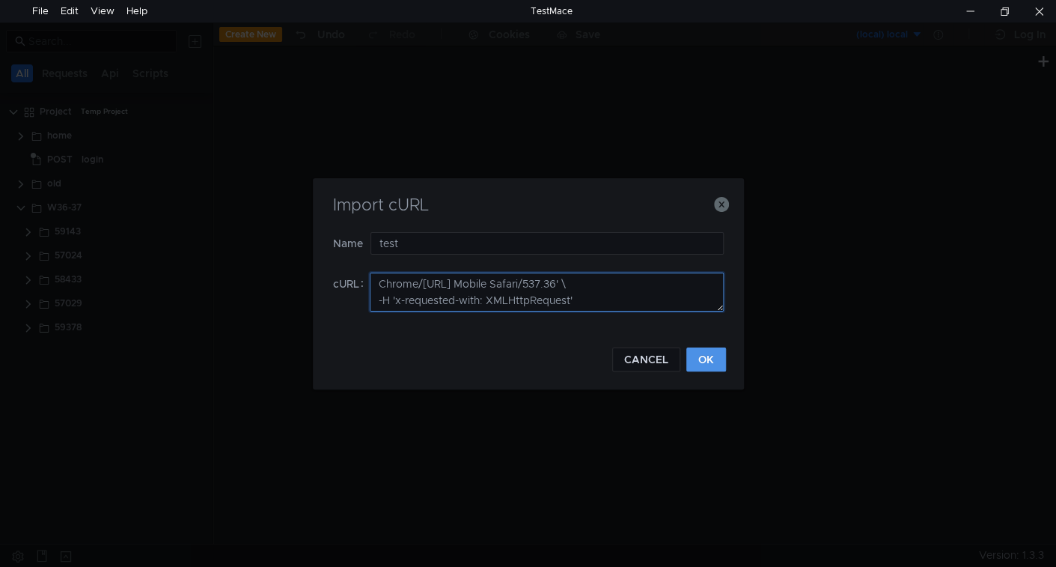
type textarea "curl 'https://localhost:54027/api/Contracts/16522ad4-e0e3-466c-9367-f44f0896114…"
click at [700, 356] on button "OK" at bounding box center [707, 359] width 40 height 24
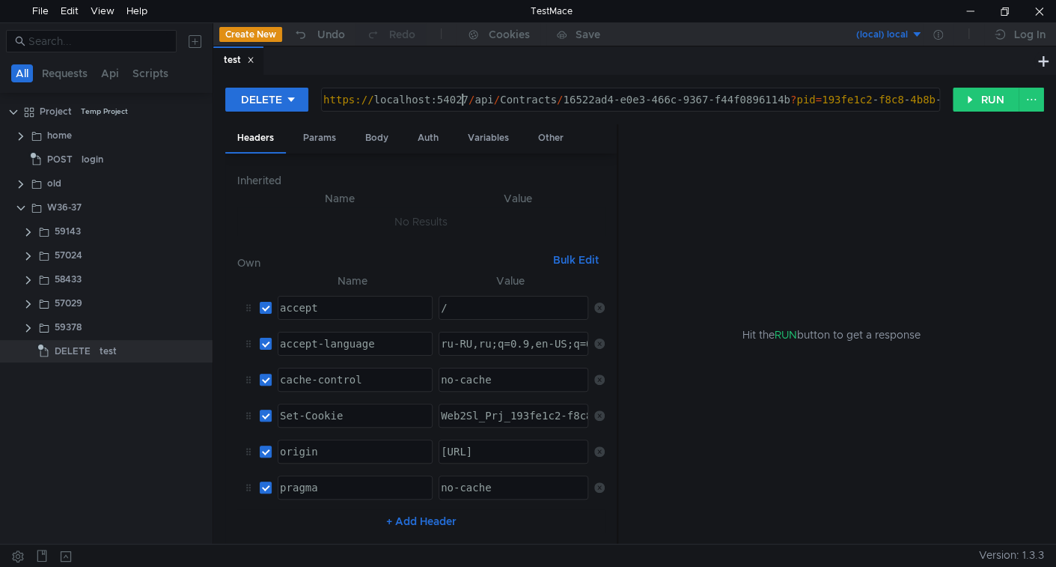
drag, startPoint x: 464, startPoint y: 97, endPoint x: 660, endPoint y: 249, distance: 248.2
click at [464, 99] on div "https:// localhost:54027 / api / Contracts / 16522ad4-e0e3-466c-9367-f44f089611…" at bounding box center [684, 112] width 729 height 36
click at [336, 135] on div "Params" at bounding box center [319, 138] width 57 height 28
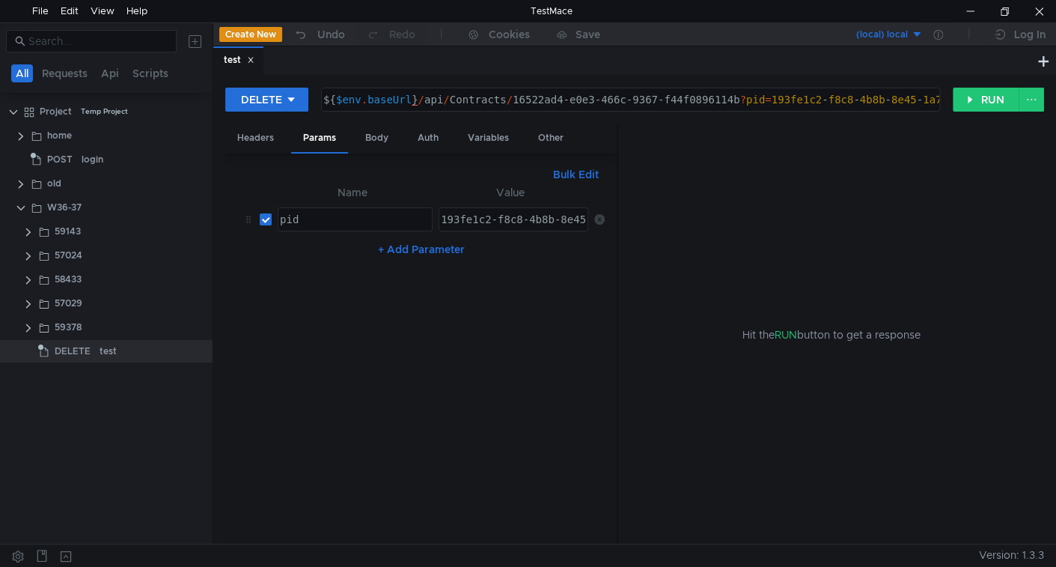
click at [597, 214] on icon at bounding box center [599, 219] width 10 height 10
type textarea "${$env.baseUrl}/api/Contracts/16522ad4-e0e3-466c-9367-f44f0896114b"
click at [530, 101] on div "${ $env . baseUrl } / api / Contracts / 16522ad4-e0e3-466c-9367-f44f0896114b" at bounding box center [629, 112] width 618 height 36
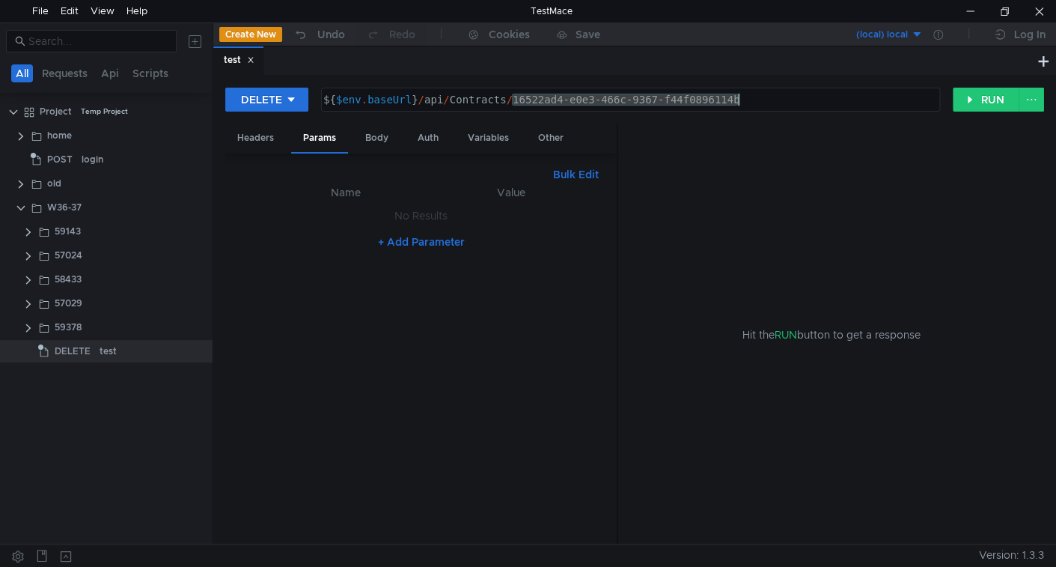
drag, startPoint x: 530, startPoint y: 101, endPoint x: 695, endPoint y: 103, distance: 164.7
click at [695, 103] on div "${ $env . baseUrl } / api / Contracts / 16522ad4-e0e3-466c-9367-f44f0896114b" at bounding box center [629, 112] width 618 height 36
click at [532, 98] on div "${ $env . baseUrl } / api / Contracts / 16522ad4-e0e3-466c-9367-f44f0896114b" at bounding box center [631, 99] width 618 height 22
drag, startPoint x: 532, startPoint y: 98, endPoint x: 740, endPoint y: 103, distance: 208.2
click at [740, 103] on div "${ $env . baseUrl } / api / Contracts / 16522ad4-e0e3-466c-9367-f44f0896114b" at bounding box center [629, 112] width 618 height 36
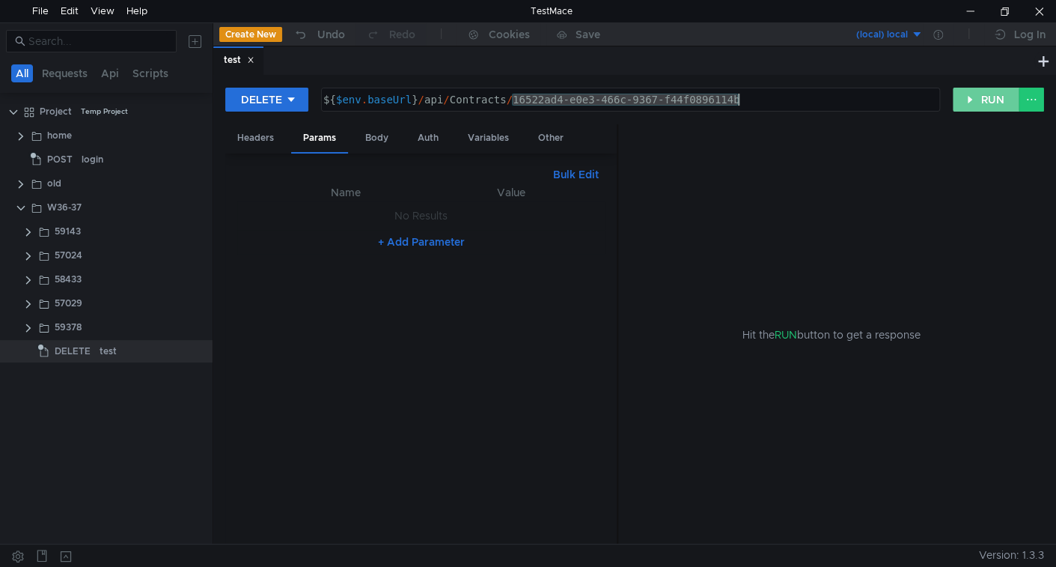
click at [993, 101] on button "RUN" at bounding box center [986, 100] width 67 height 24
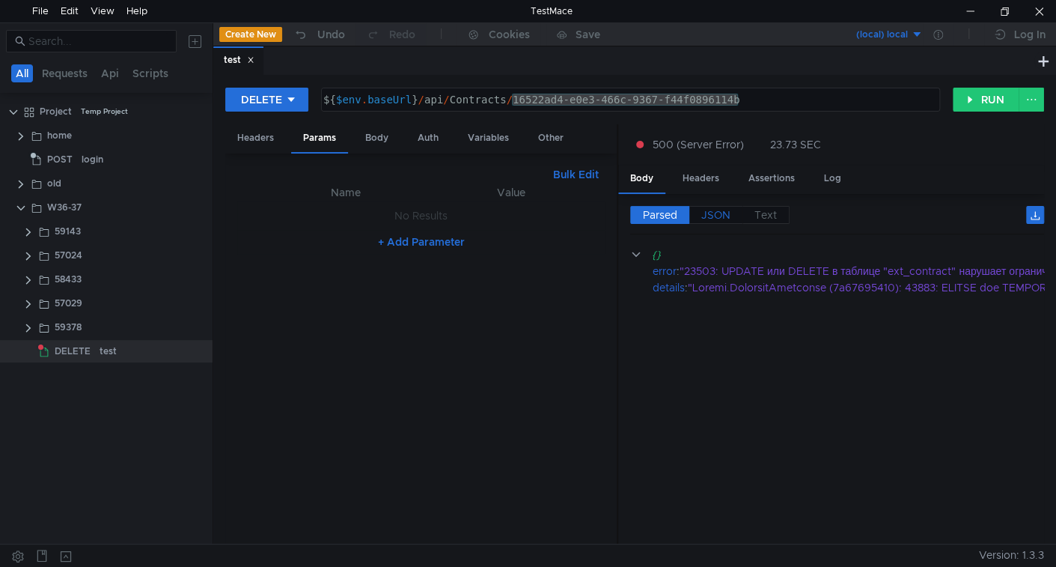
click at [720, 216] on span "JSON" at bounding box center [716, 214] width 29 height 13
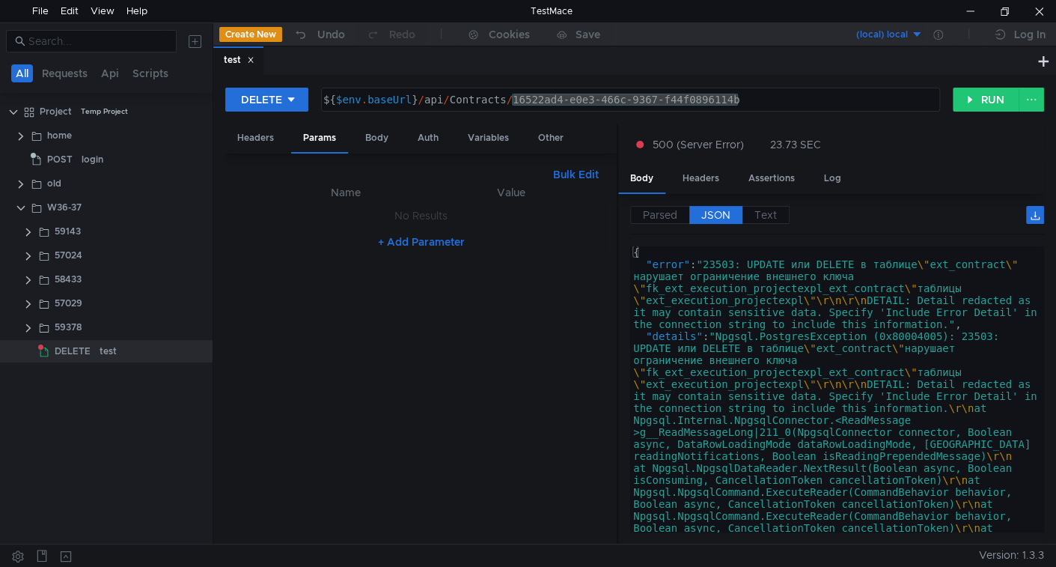
type textarea ""error": "23503: UPDATE или DELETE в таблице \"ext_contract\" нарушает ограниче…"
click at [776, 300] on div "{ "error" : "23503: UPDATE или DELETE в таблице \" ext_contract \" нарушает огр…" at bounding box center [834, 389] width 409 height 286
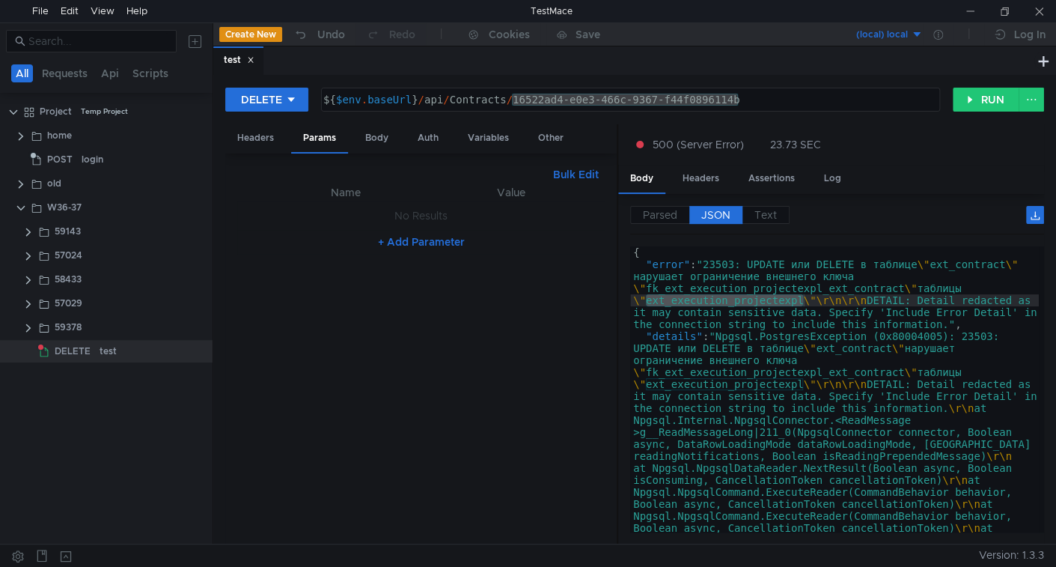
scroll to position [0, 6]
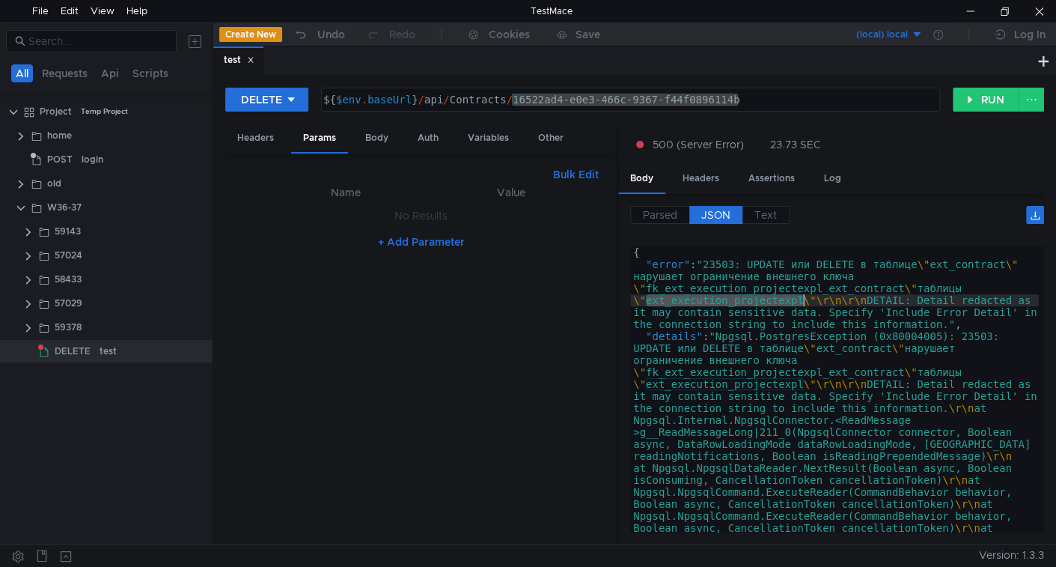
click at [617, 85] on div "DELETE ${$env.baseUrl}/api/Contracts/16522ad4-e0e3-466c-9367-f44f0896114b ${ $e…" at bounding box center [634, 309] width 843 height 469
click at [521, 101] on div "${ $env . baseUrl } / api / Contracts / 16522ad4-e0e3-466c-9367-f44f0896114b" at bounding box center [631, 99] width 618 height 22
click at [521, 97] on div "${ $env . baseUrl } / api / Contracts / 16522ad4-e0e3-466c-9367-f44f0896114b" at bounding box center [629, 112] width 618 height 36
drag, startPoint x: 521, startPoint y: 97, endPoint x: 677, endPoint y: 103, distance: 155.8
click at [677, 103] on div "${ $env . baseUrl } / api / Contracts / 16522ad4-e0e3-466c-9367-f44f0896114b" at bounding box center [629, 112] width 618 height 36
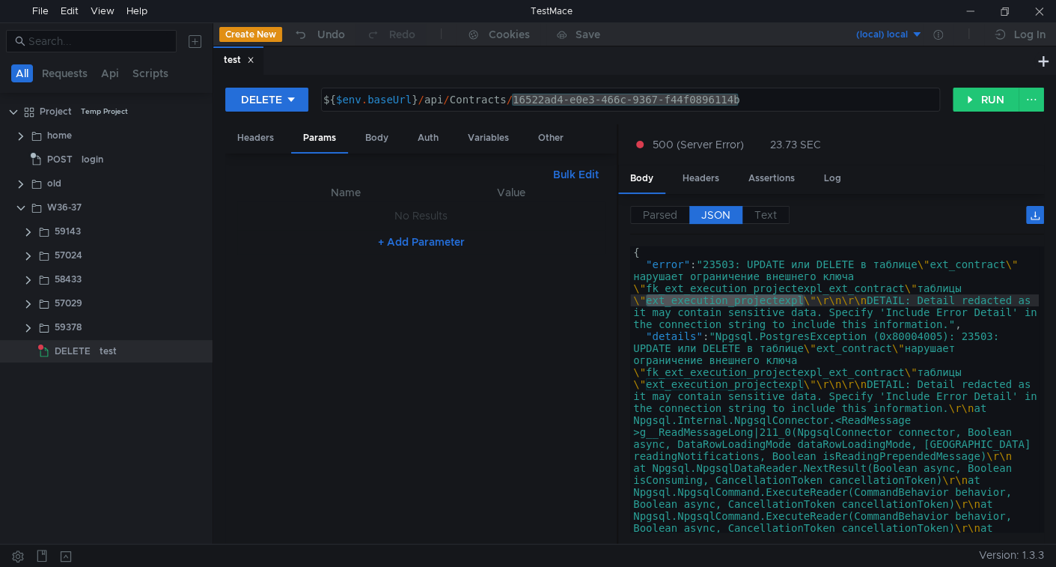
scroll to position [0, 6]
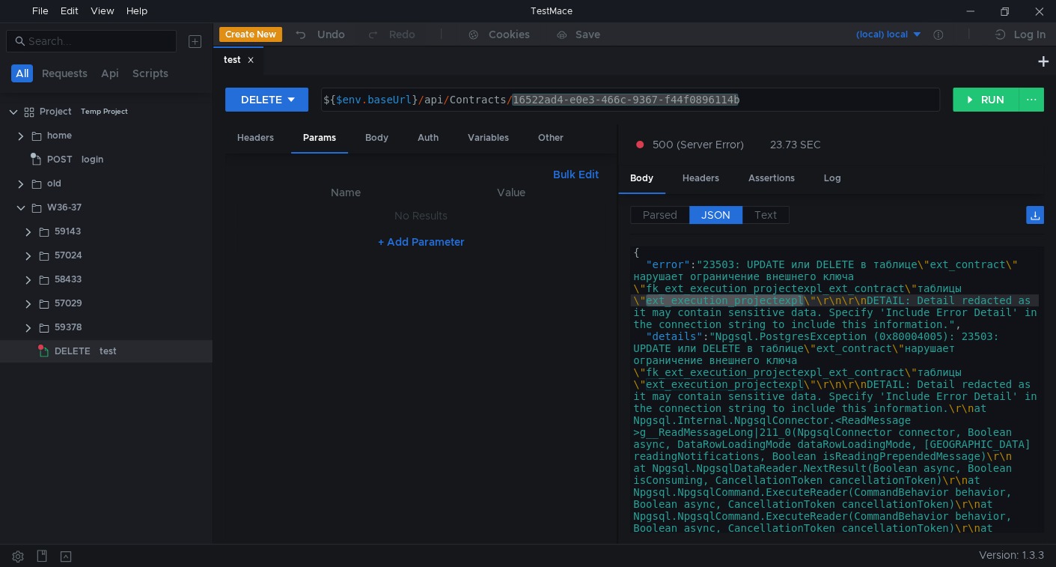
scroll to position [0, 6]
